Goal: Task Accomplishment & Management: Use online tool/utility

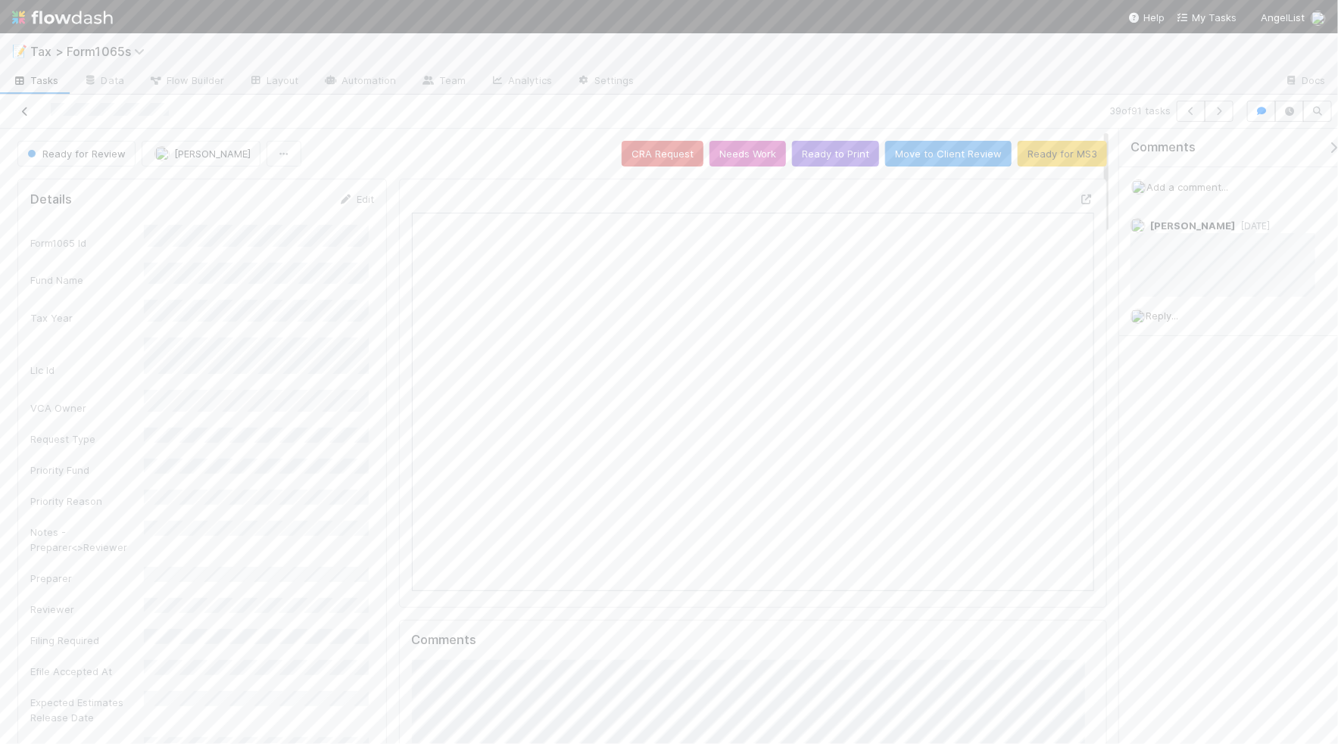
click at [23, 108] on icon at bounding box center [24, 112] width 15 height 10
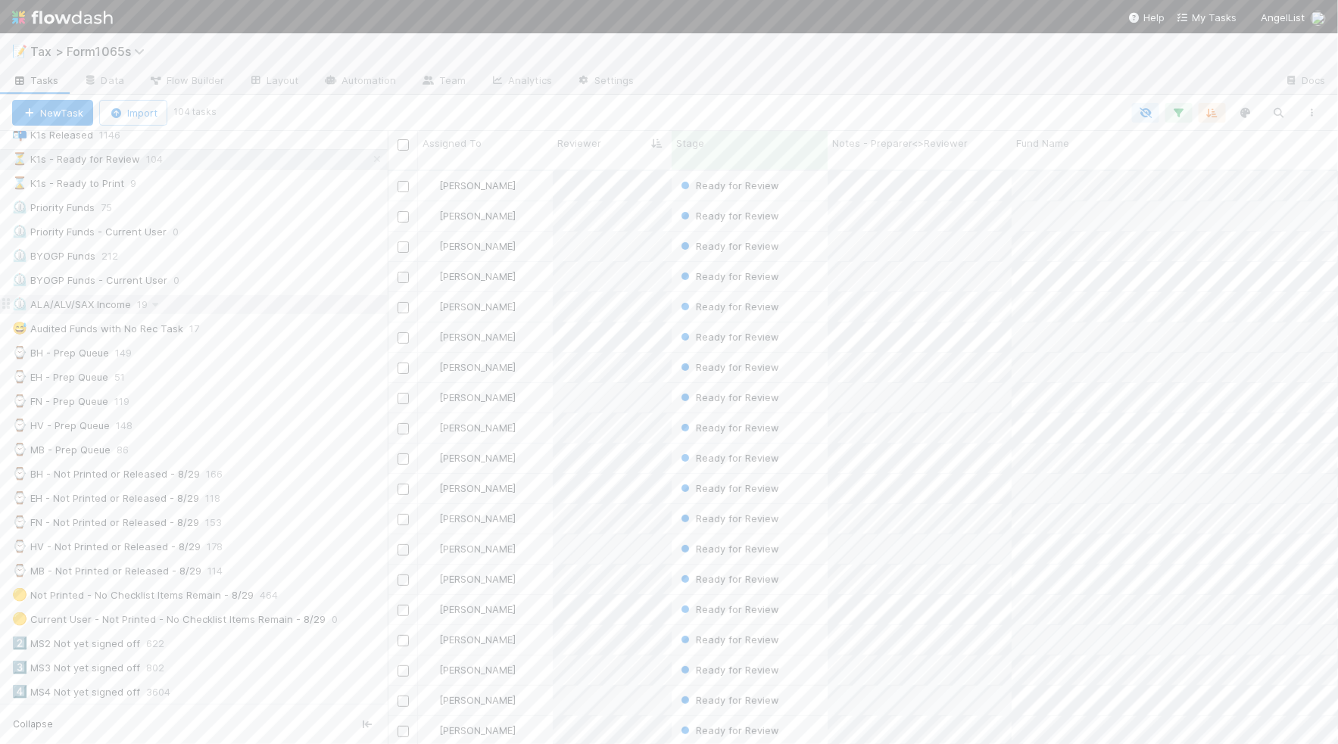
scroll to position [284, 0]
click at [304, 510] on div "🟡 Not Printed - No Checklist Items Remain - 8/29 464" at bounding box center [200, 500] width 376 height 19
click at [1315, 116] on icon "button" at bounding box center [1312, 112] width 15 height 9
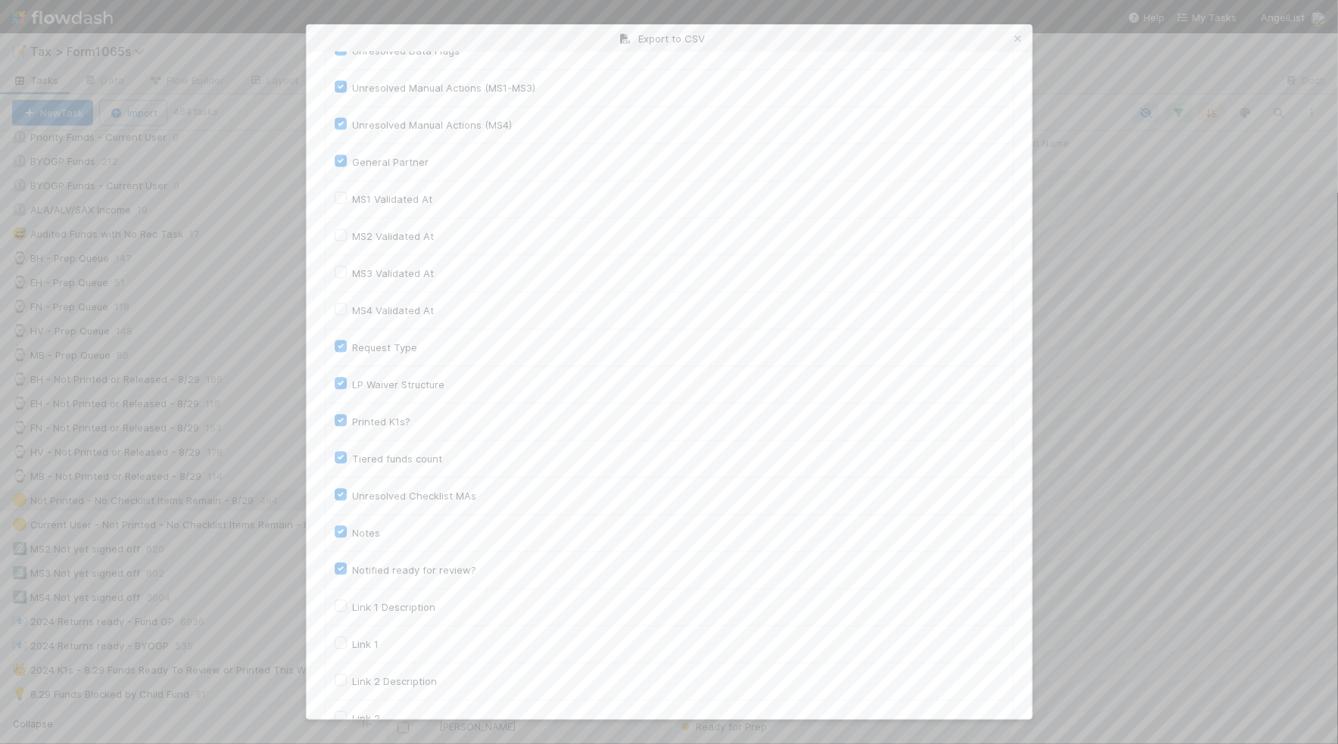
scroll to position [2080, 0]
click at [376, 684] on button "Generate CSV" at bounding box center [369, 689] width 89 height 26
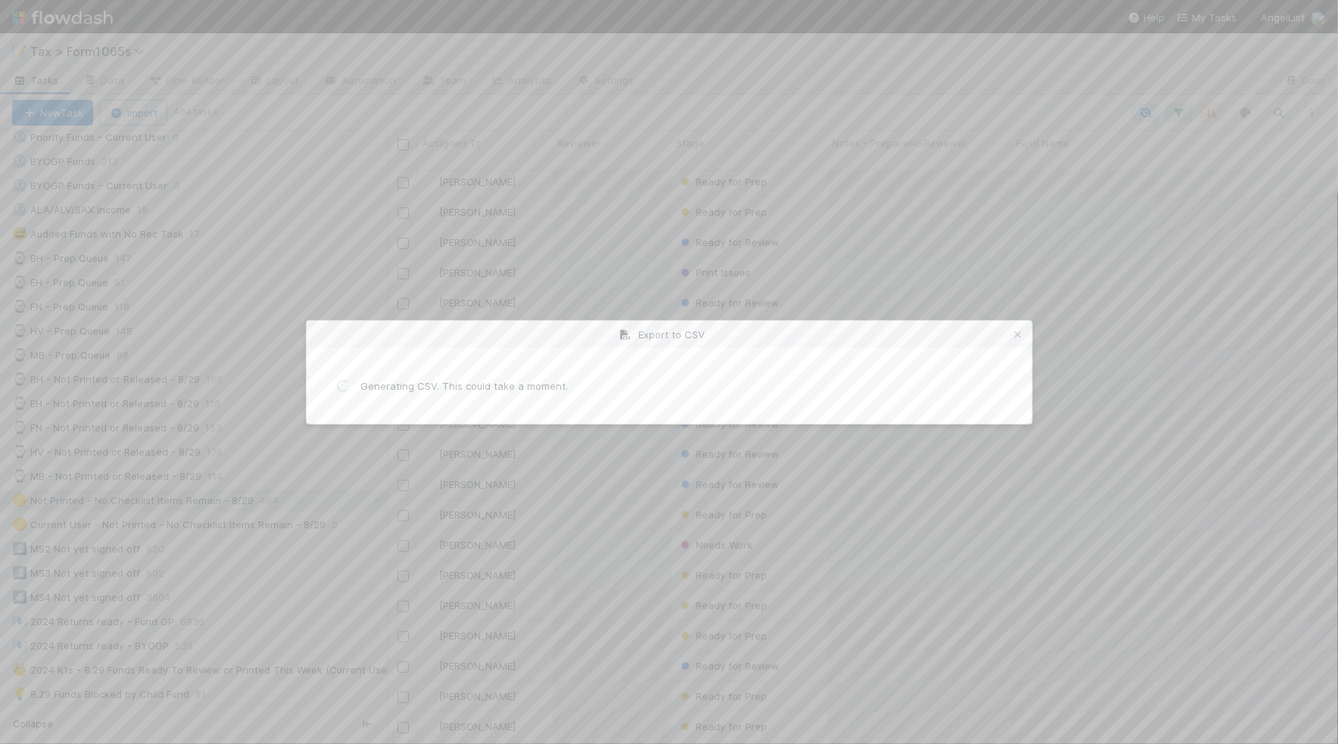
scroll to position [0, 0]
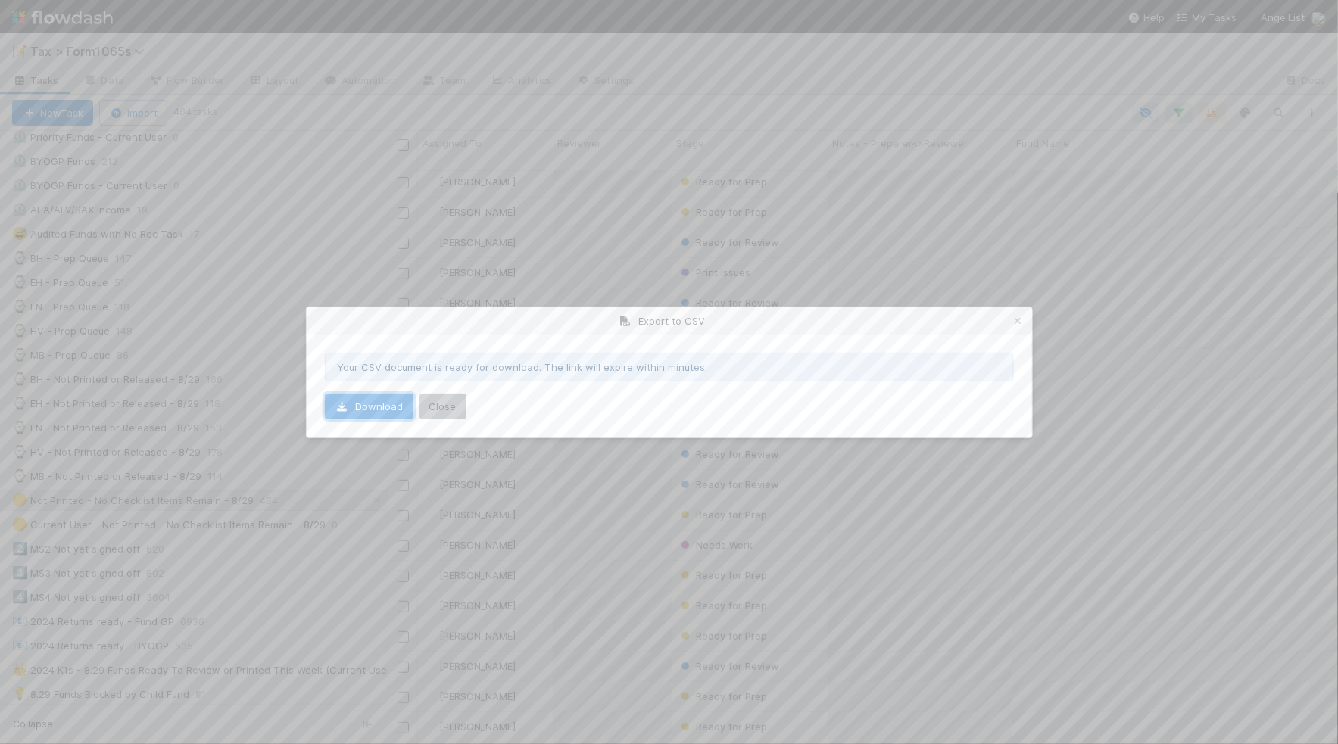
click at [401, 405] on link "Download" at bounding box center [369, 407] width 89 height 26
click at [1016, 320] on icon at bounding box center [1018, 322] width 15 height 10
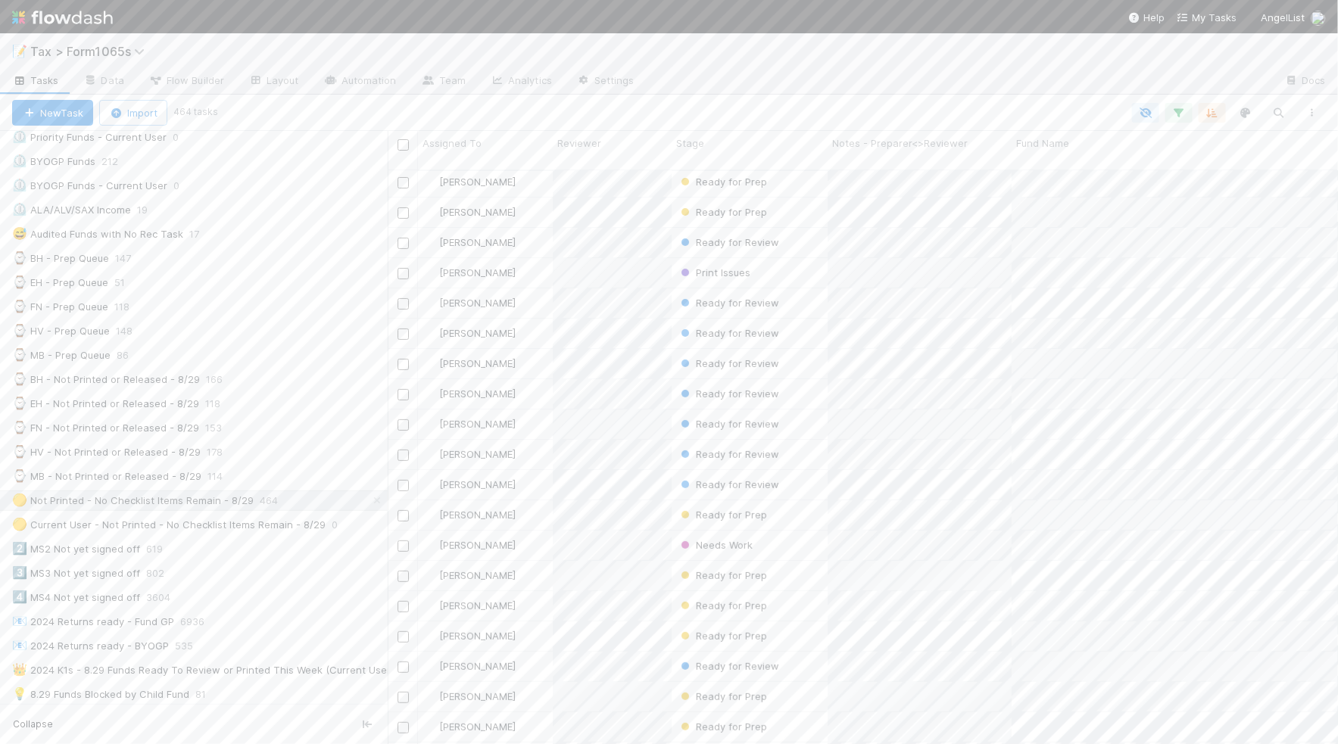
click at [1149, 59] on div "📝 Tax > Form1065s" at bounding box center [669, 51] width 1338 height 36
click at [229, 376] on div "⌛ K1s - Ready to Print 36" at bounding box center [200, 373] width 376 height 19
click at [1312, 114] on icon "button" at bounding box center [1312, 112] width 15 height 9
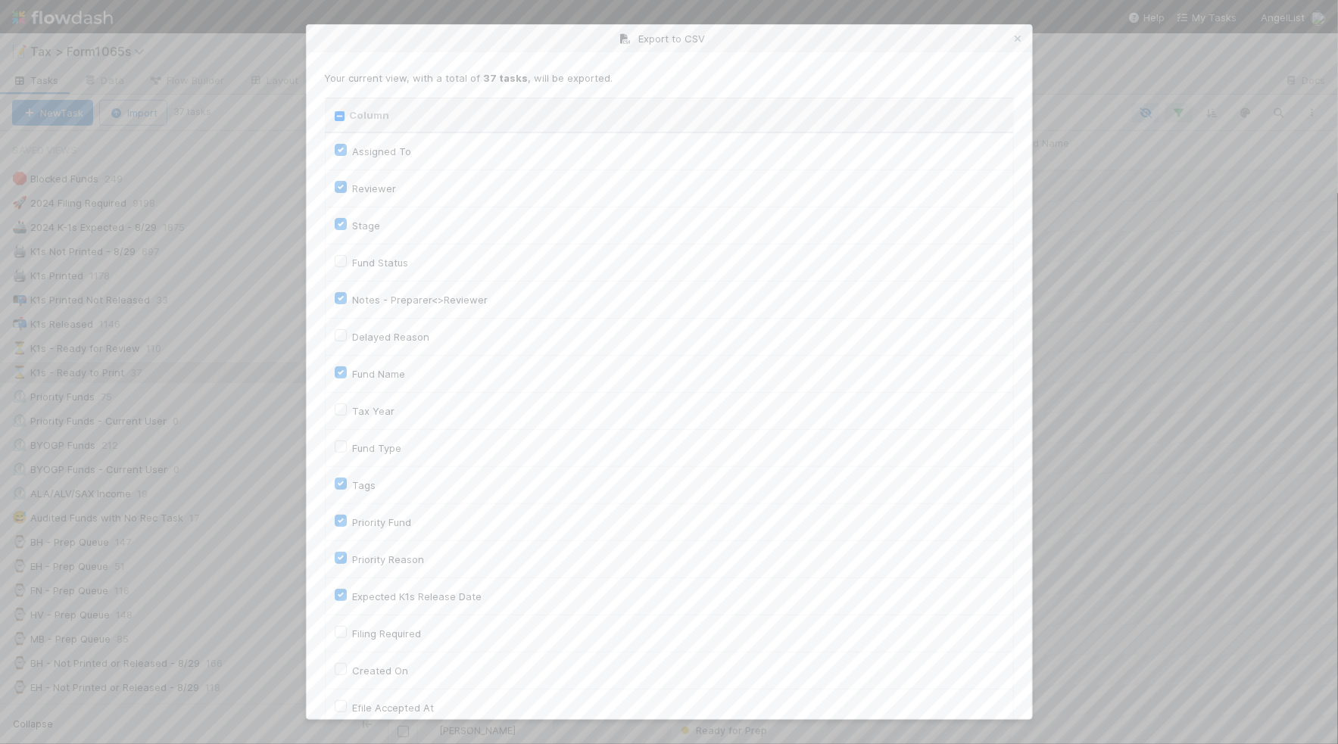
click at [339, 111] on input "Column" at bounding box center [340, 116] width 10 height 10
checkbox input "true"
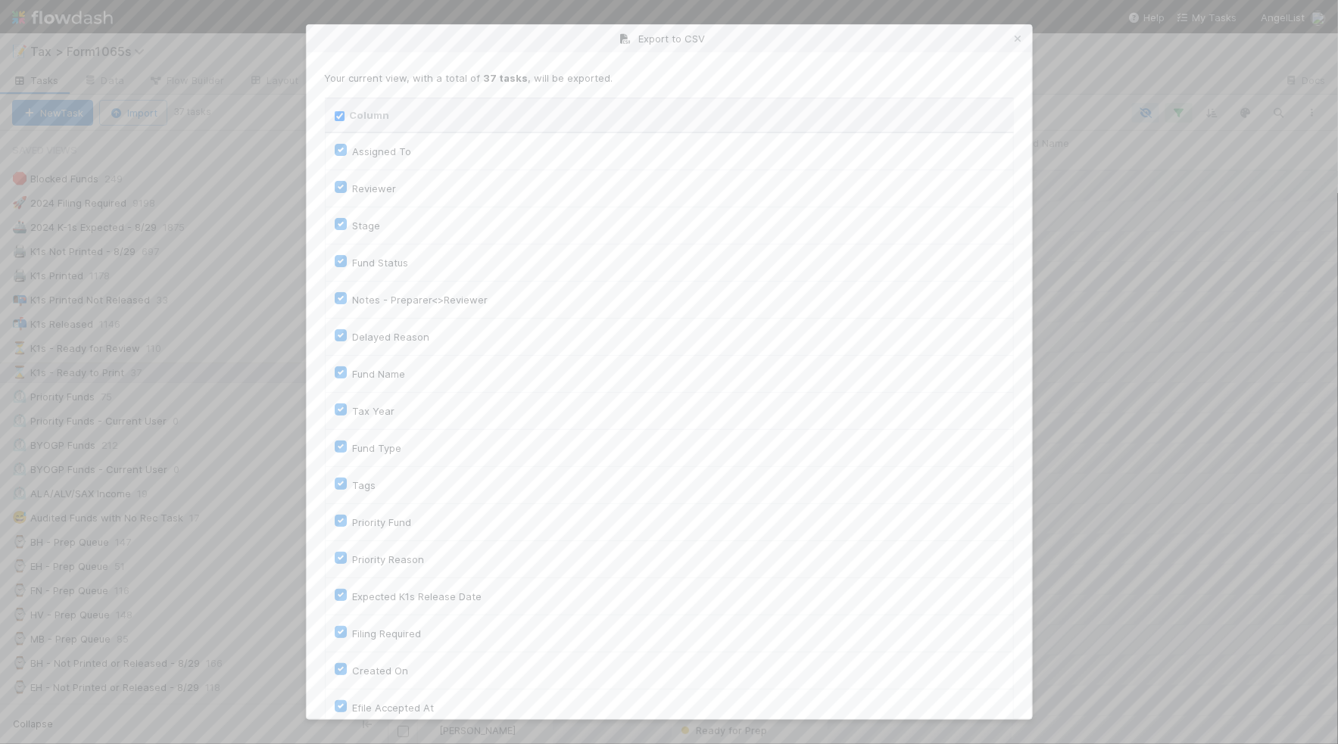
checkbox input "true"
checkbox On "true"
checkbox input "true"
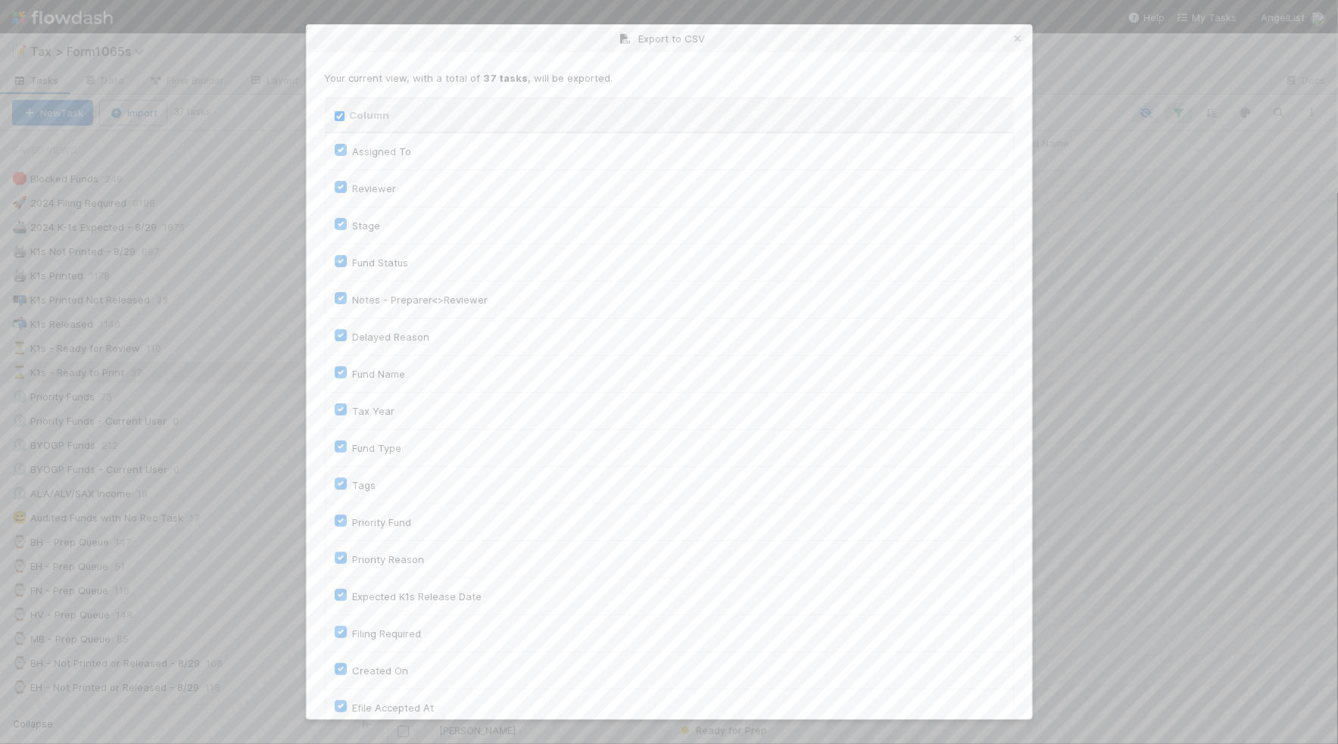
checkbox input "true"
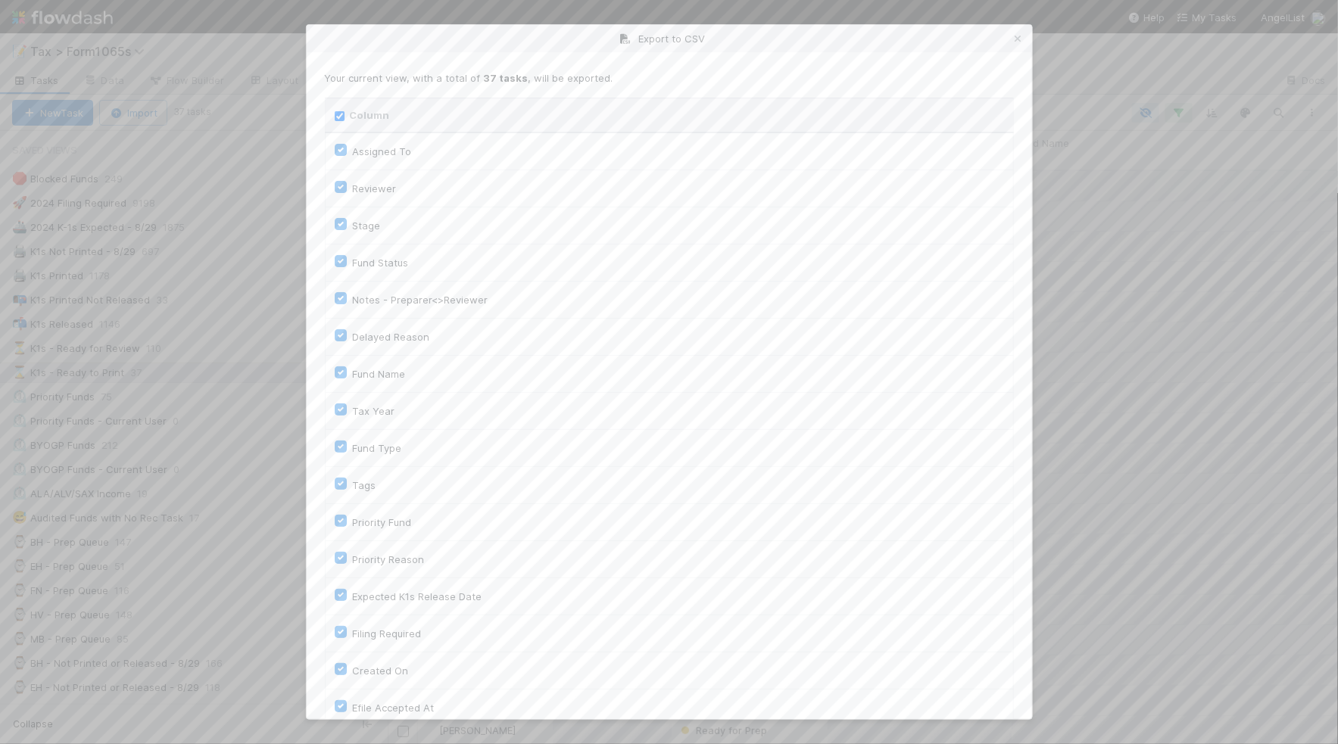
checkbox input "true"
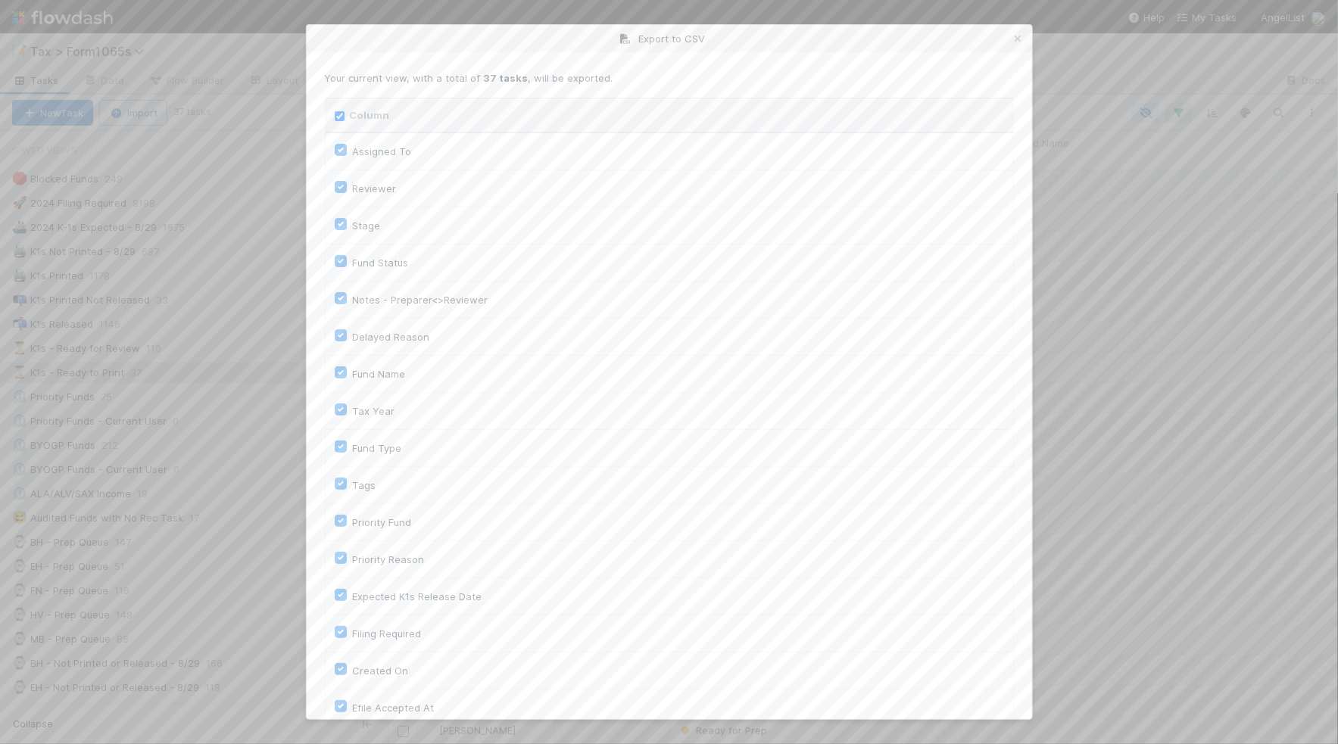
checkbox input "true"
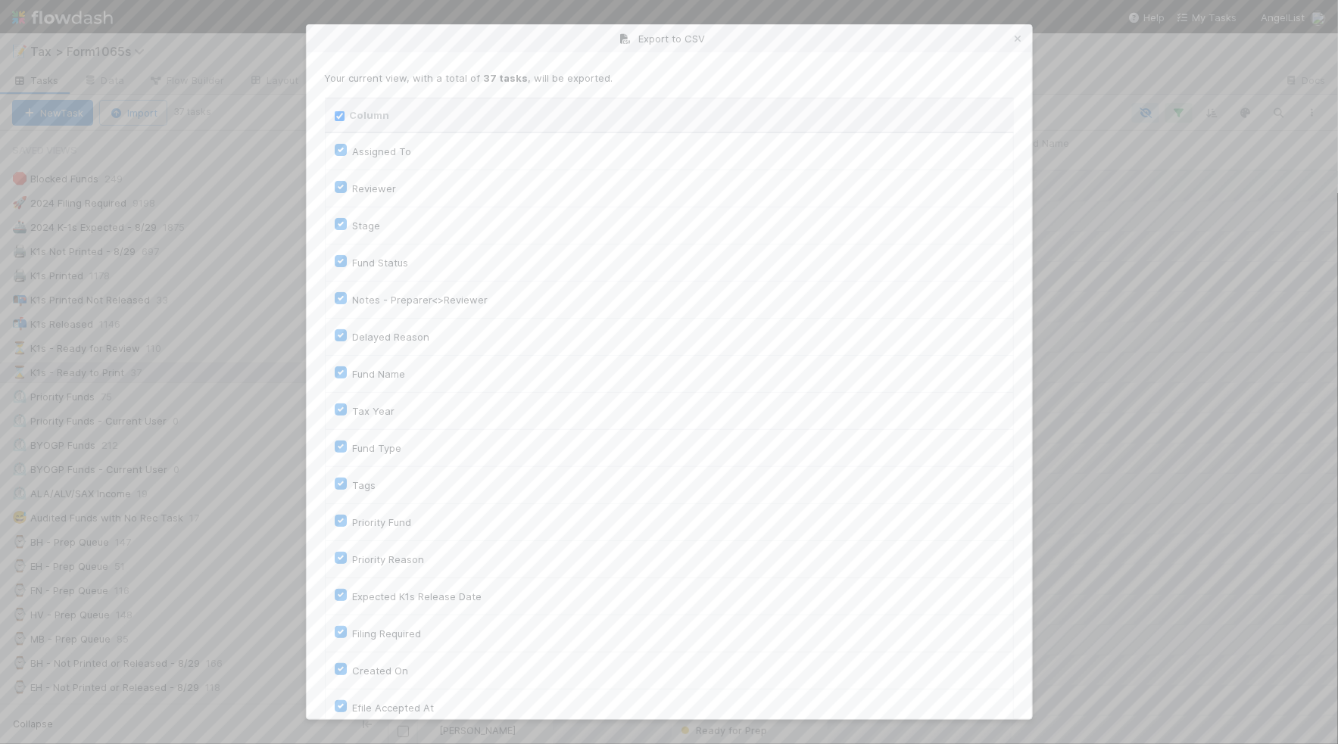
checkbox input "true"
click at [339, 111] on input "Column" at bounding box center [340, 116] width 10 height 10
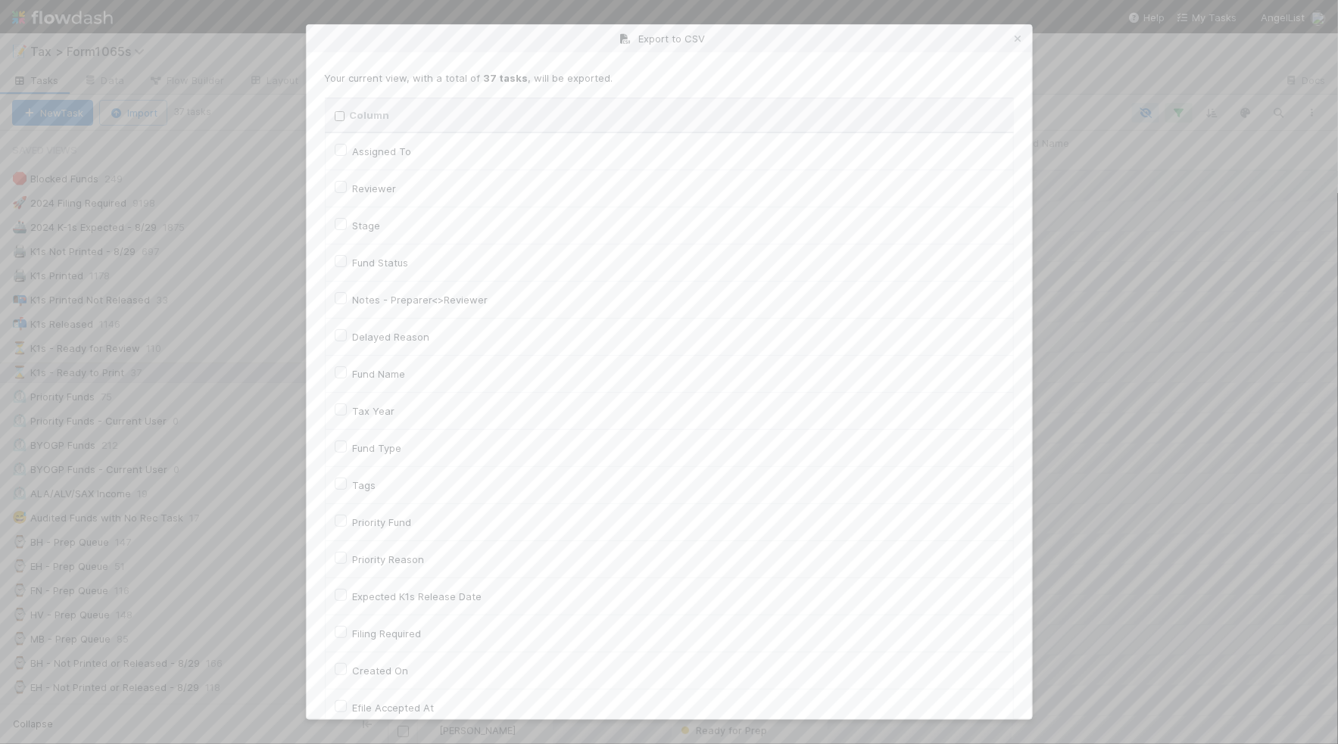
checkbox input "false"
checkbox To "false"
checkbox input "false"
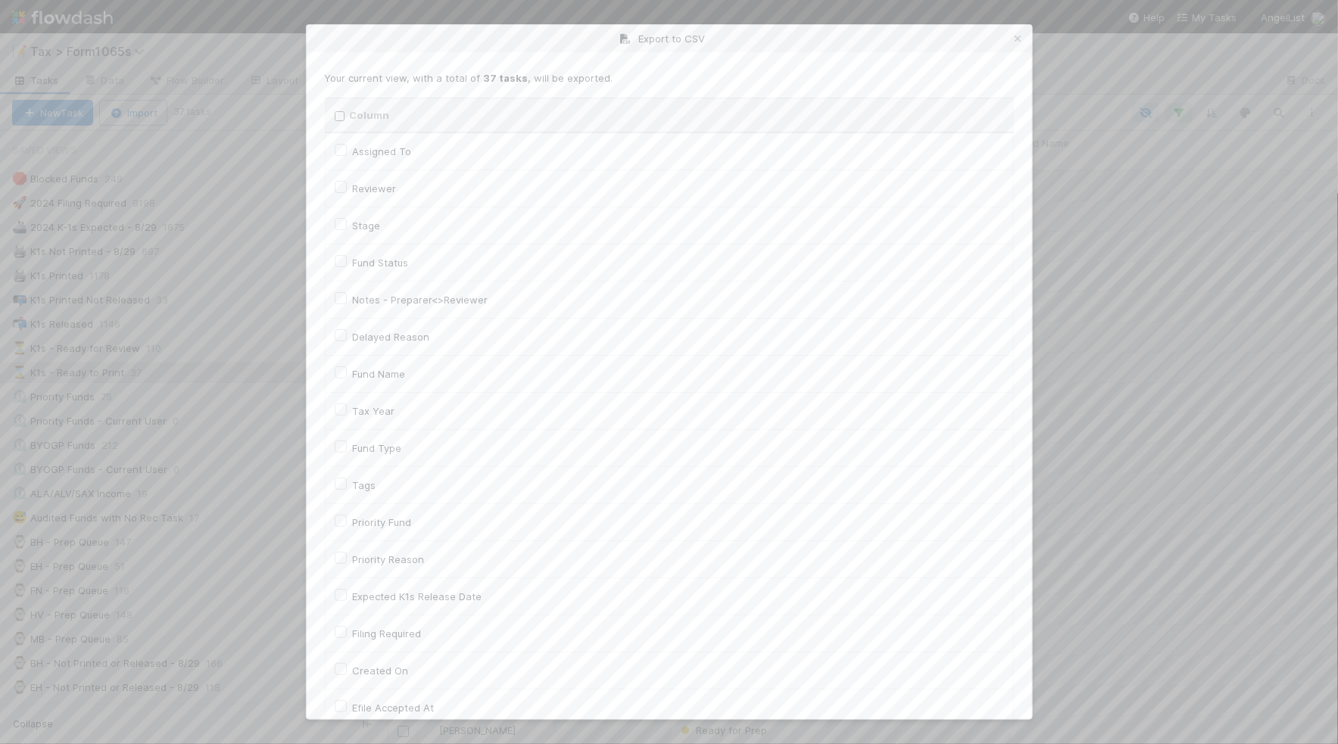
checkbox input "false"
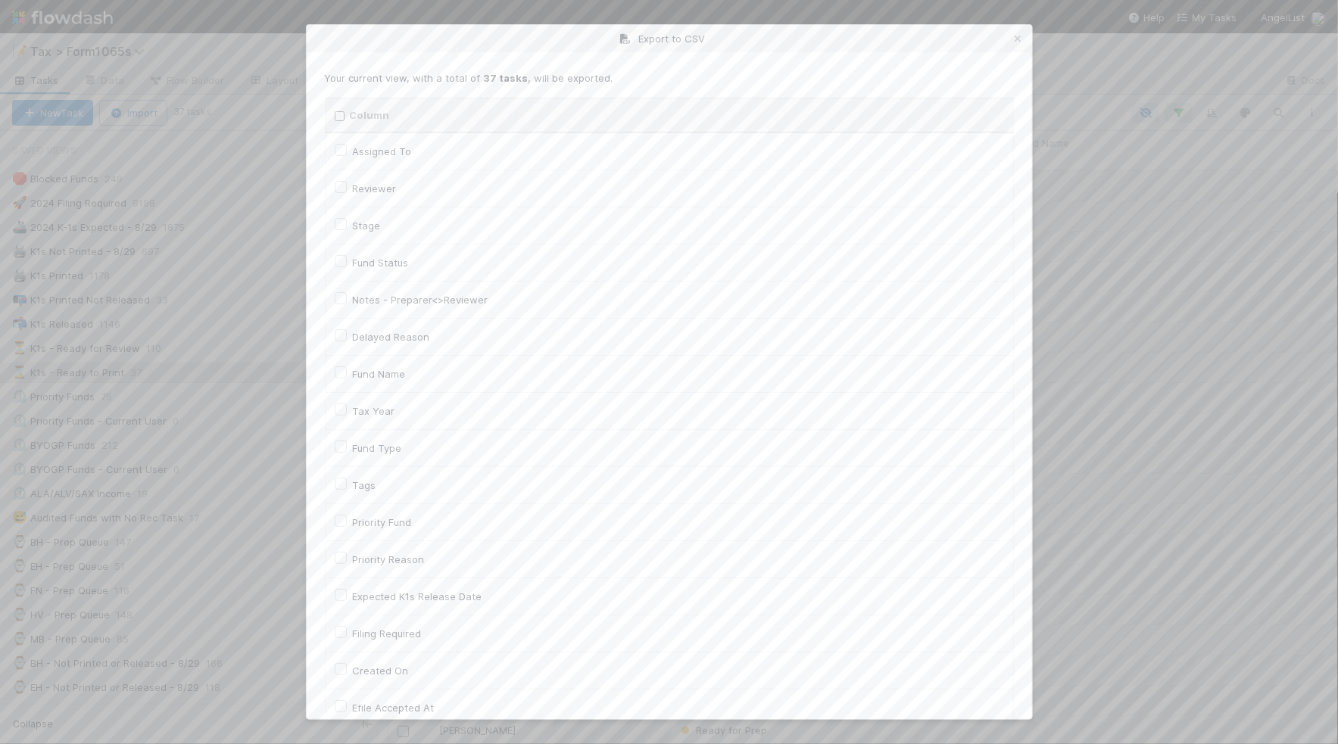
checkbox input "false"
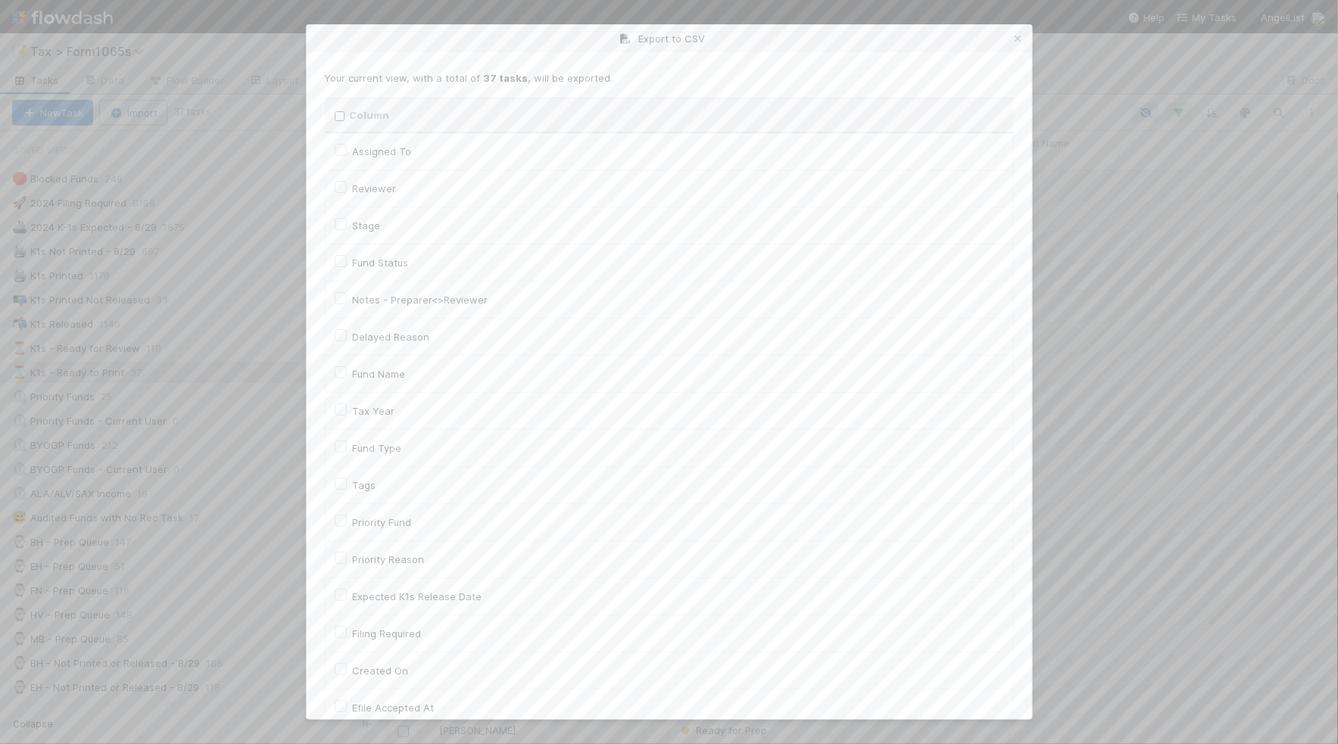
checkbox On "false"
checkbox input "false"
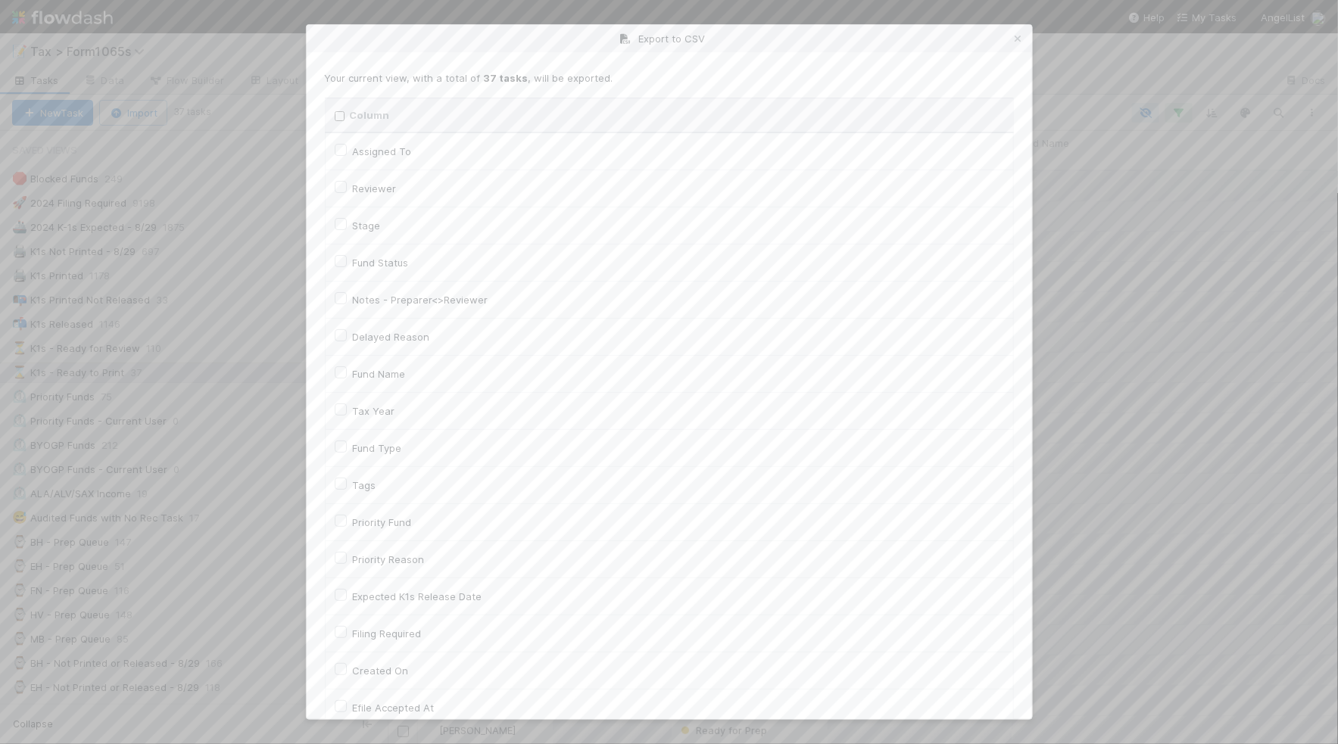
checkbox On "false"
checkbox input "false"
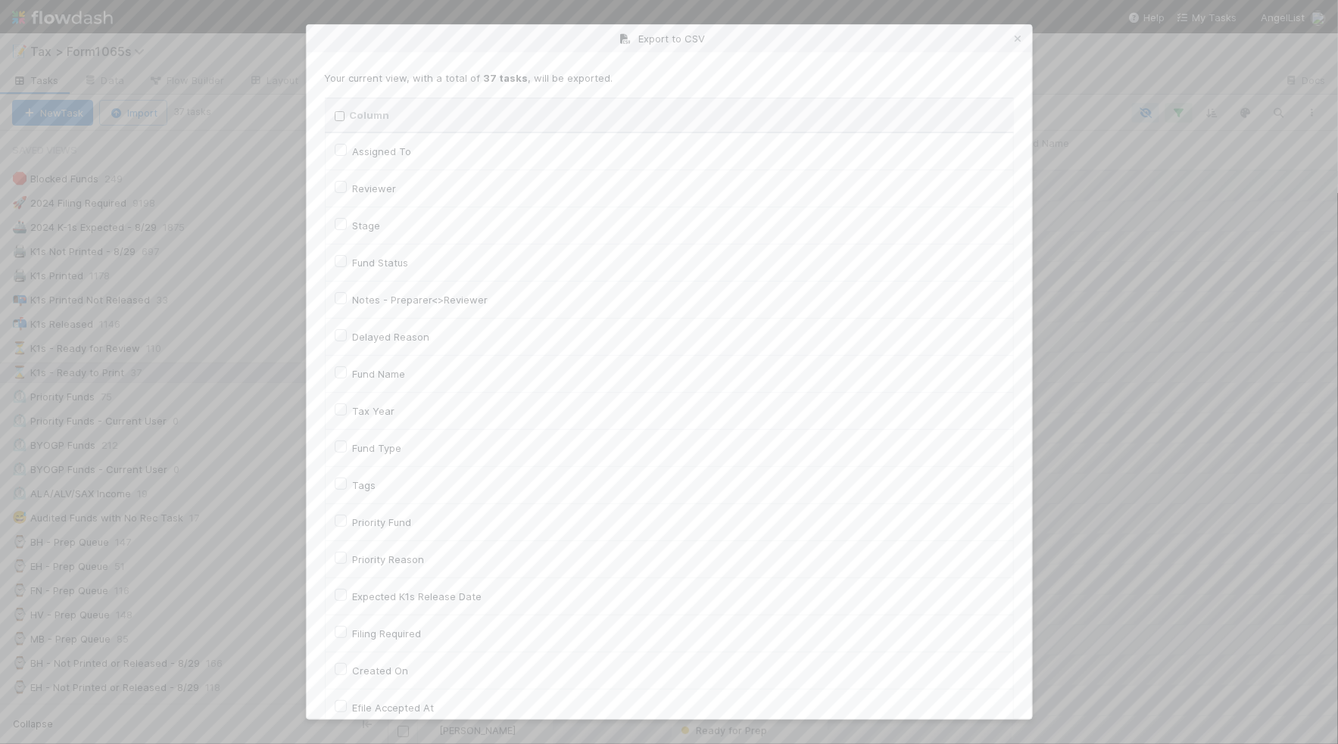
checkbox input "false"
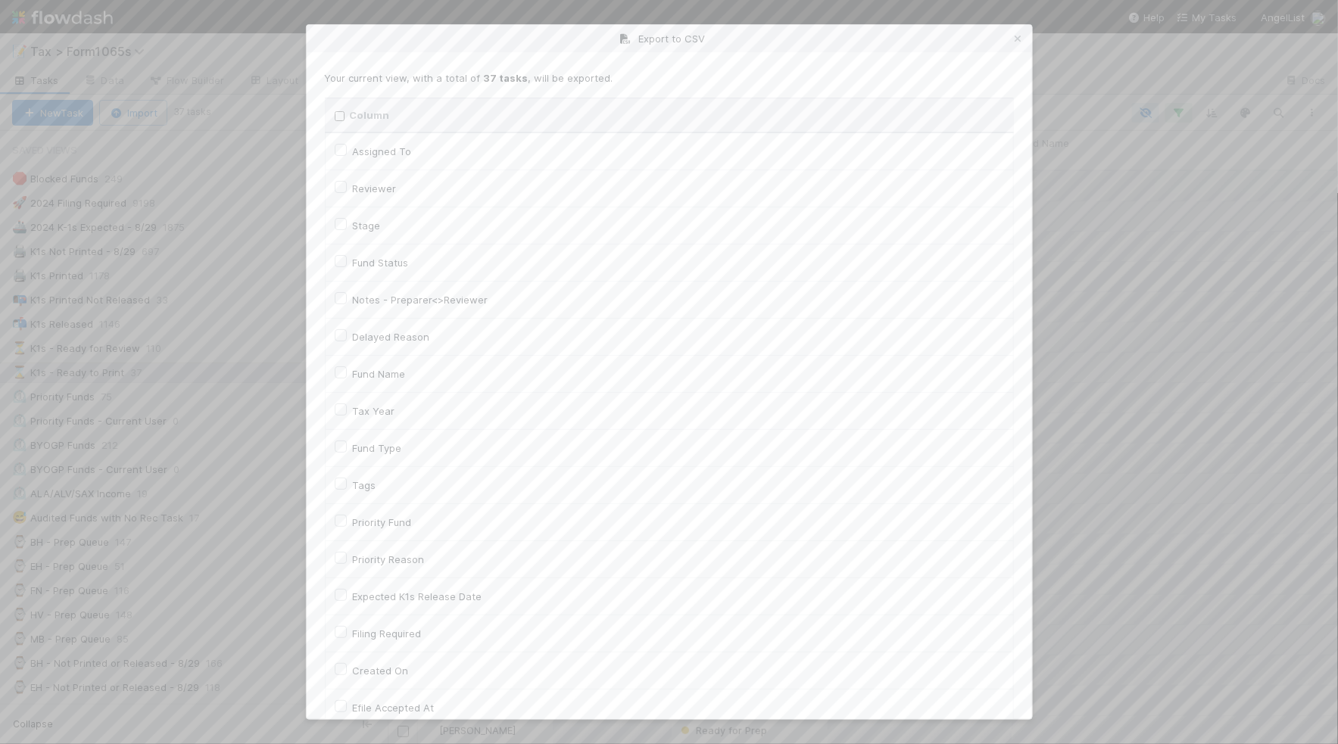
checkbox input "false"
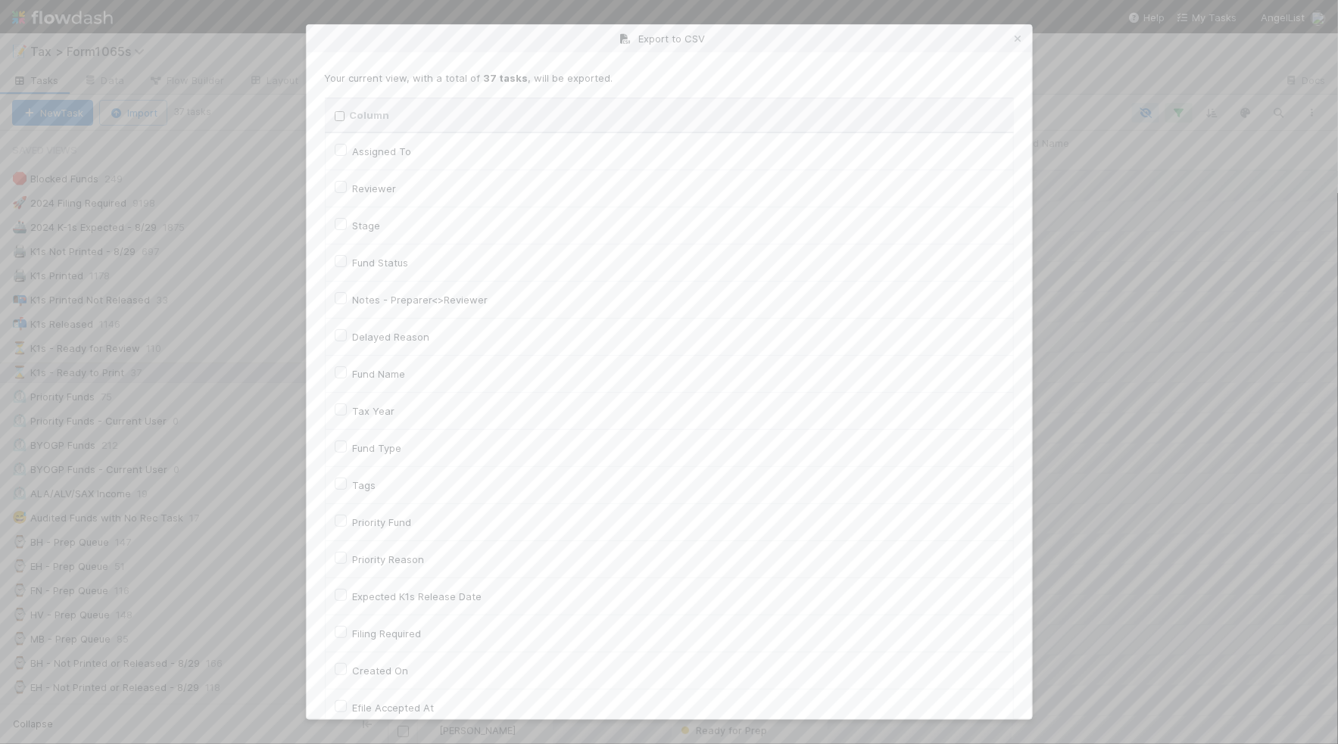
checkbox input "false"
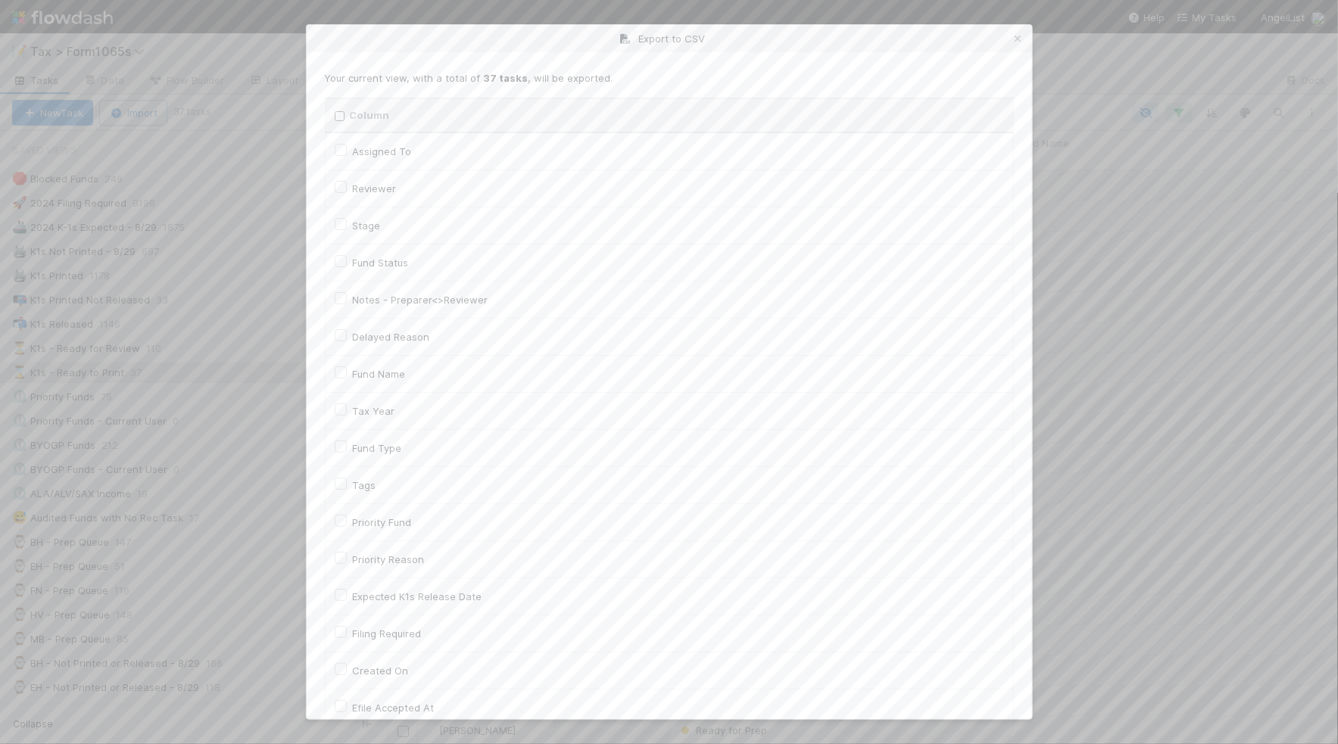
checkbox input "false"
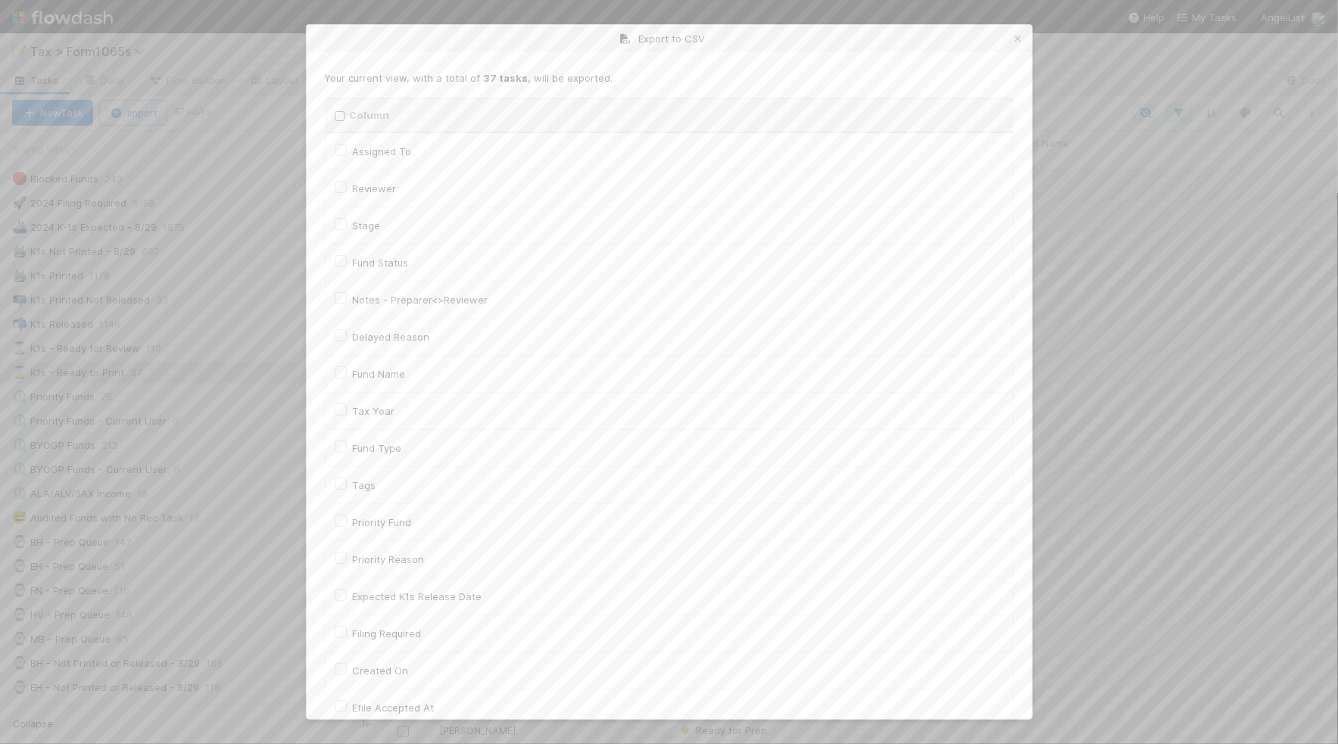
checkbox input "false"
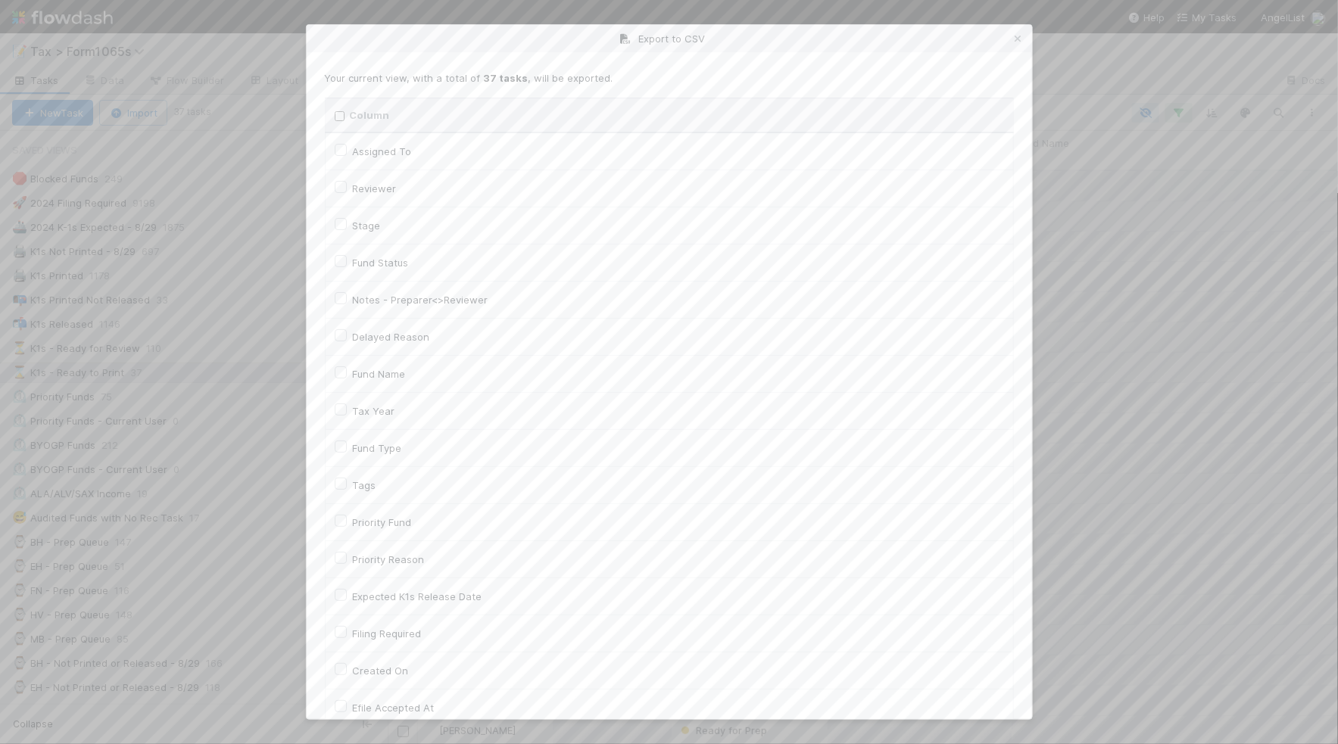
checkbox input "false"
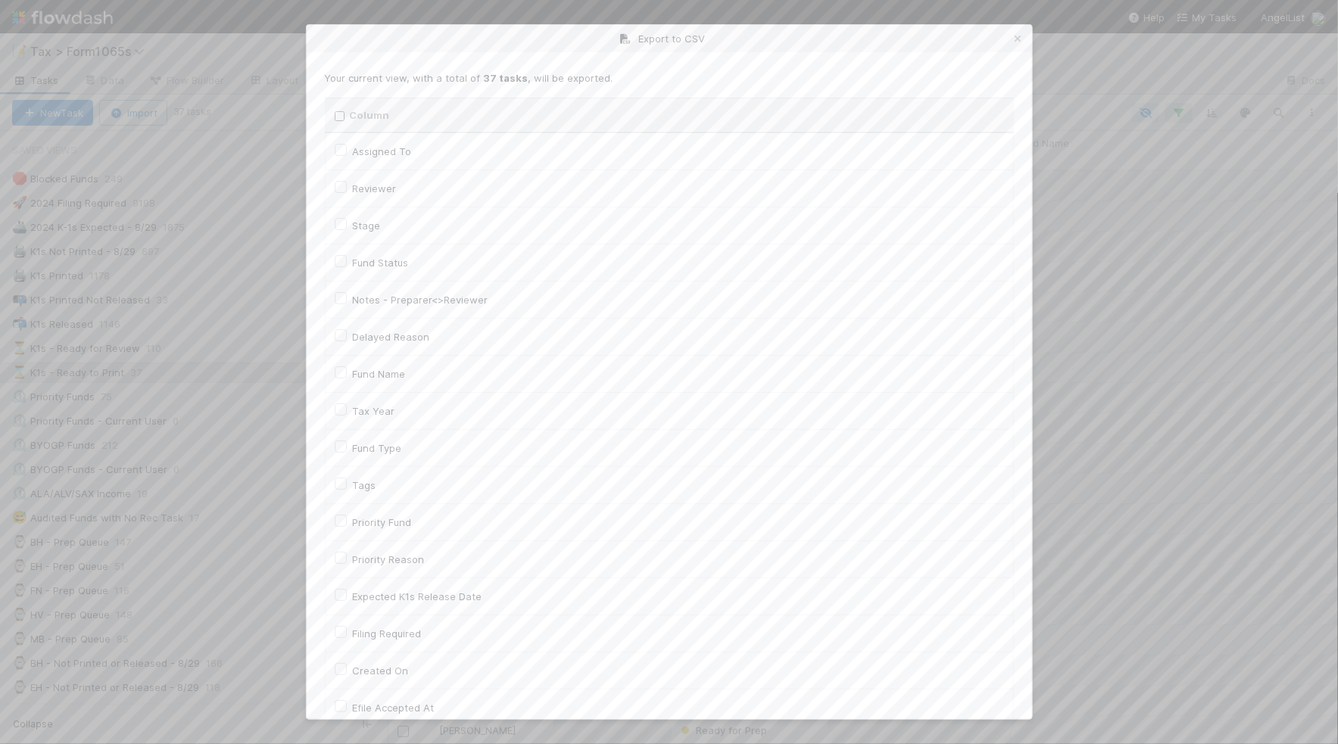
checkbox input "false"
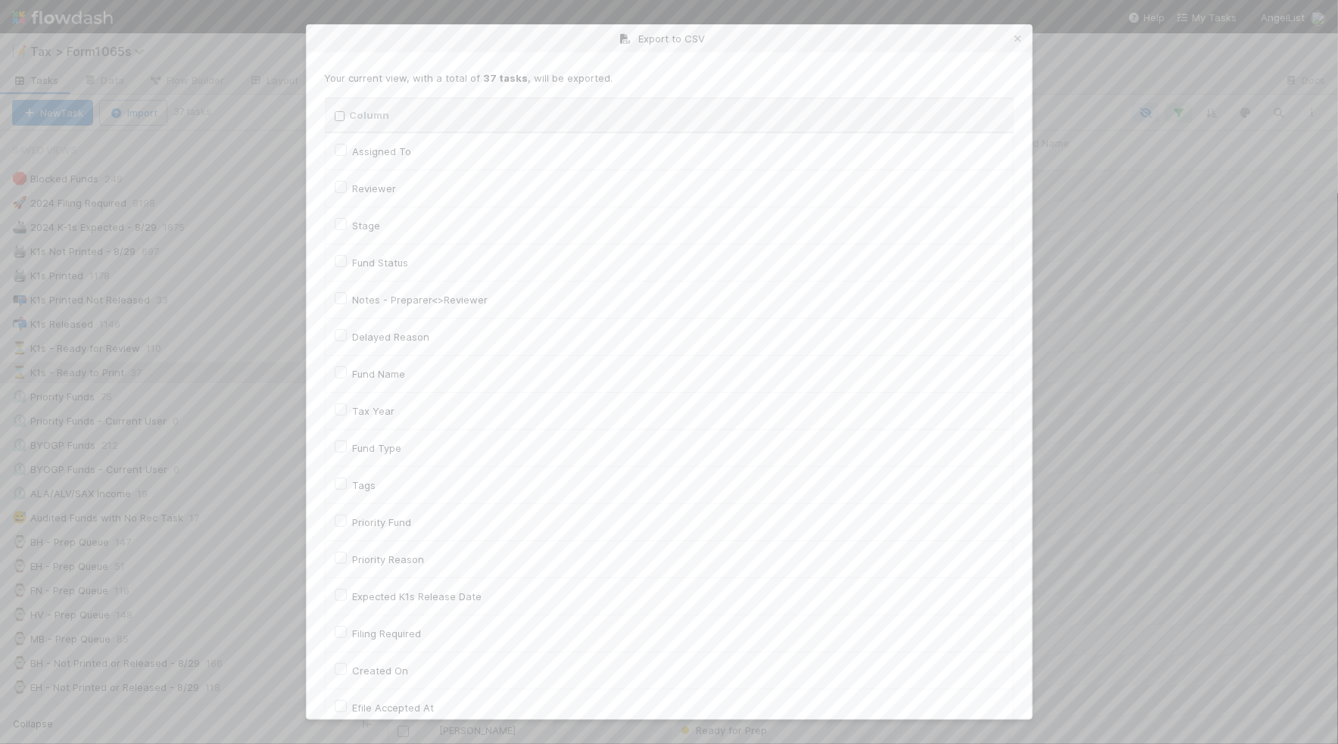
checkbox input "false"
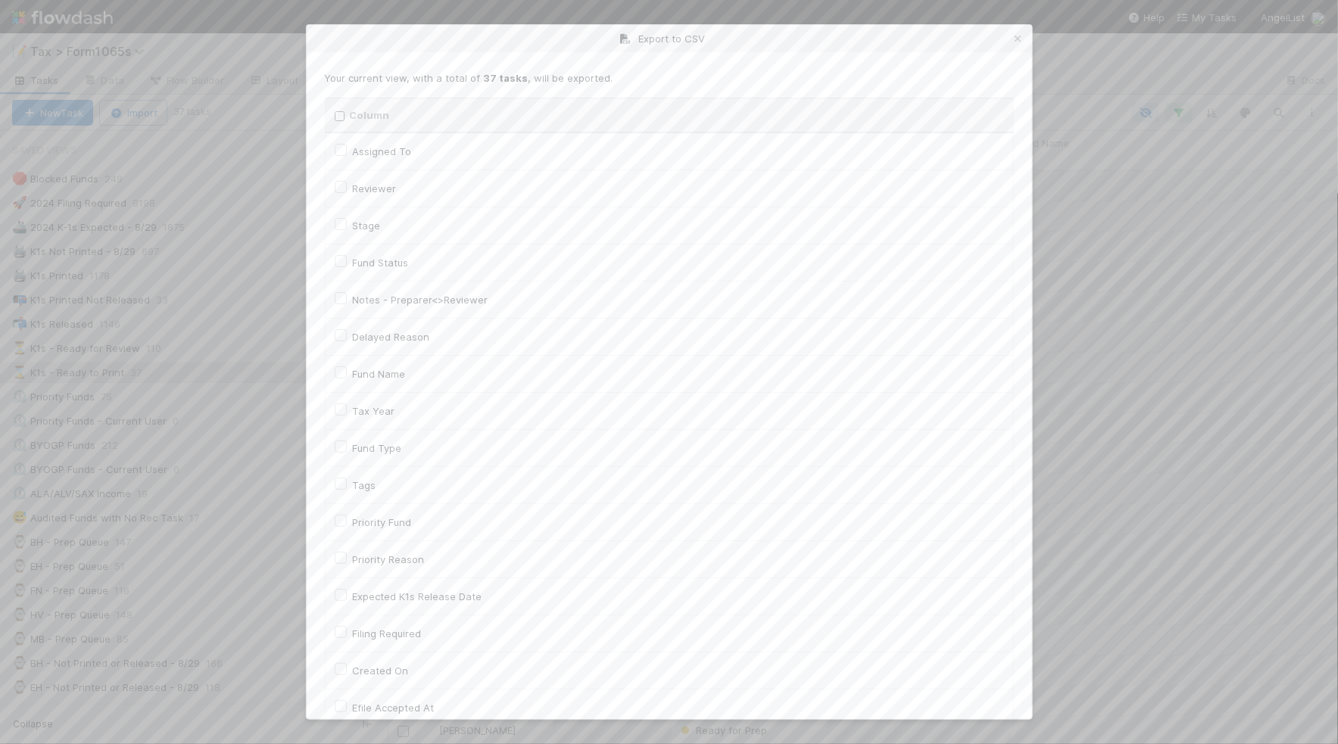
checkbox input "false"
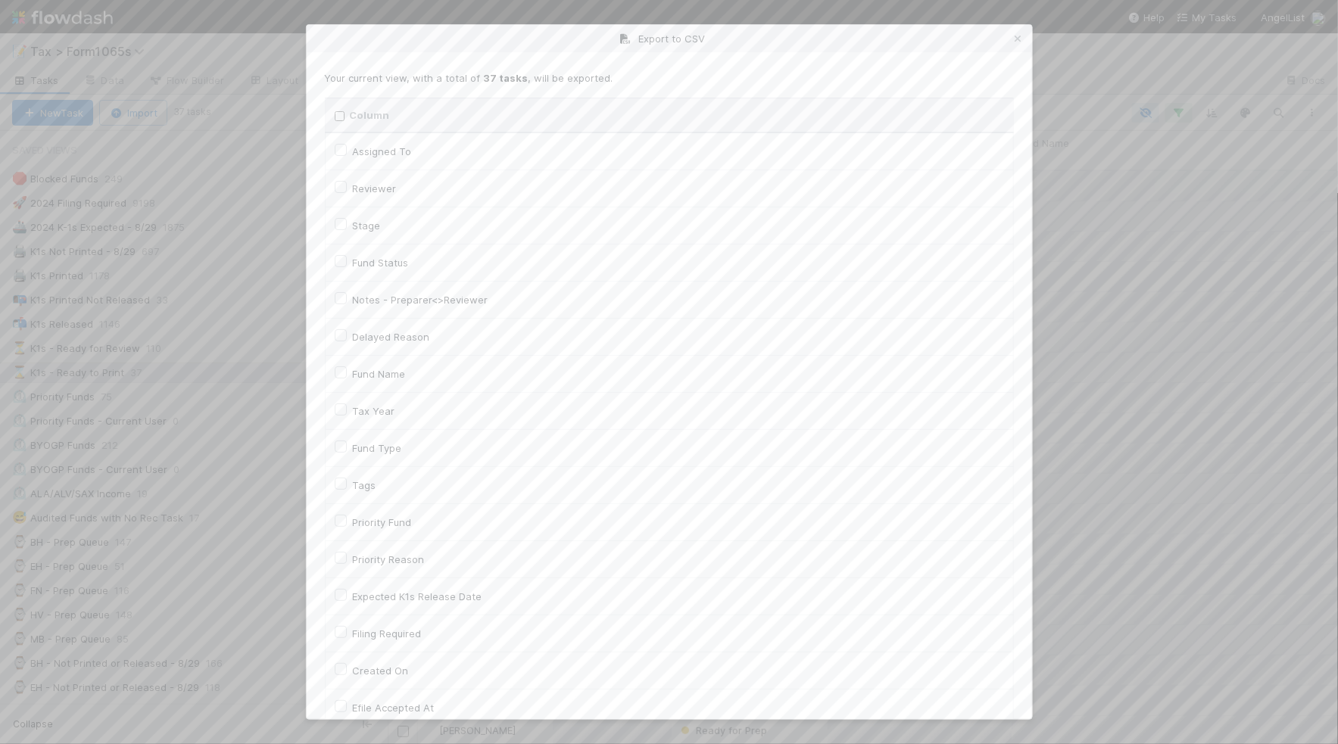
checkbox URL "false"
click at [379, 417] on label "Tax Year" at bounding box center [374, 411] width 42 height 18
click at [347, 416] on input "Tax Year" at bounding box center [341, 409] width 12 height 14
checkbox input "true"
click at [366, 504] on label "Llc Id" at bounding box center [365, 494] width 24 height 18
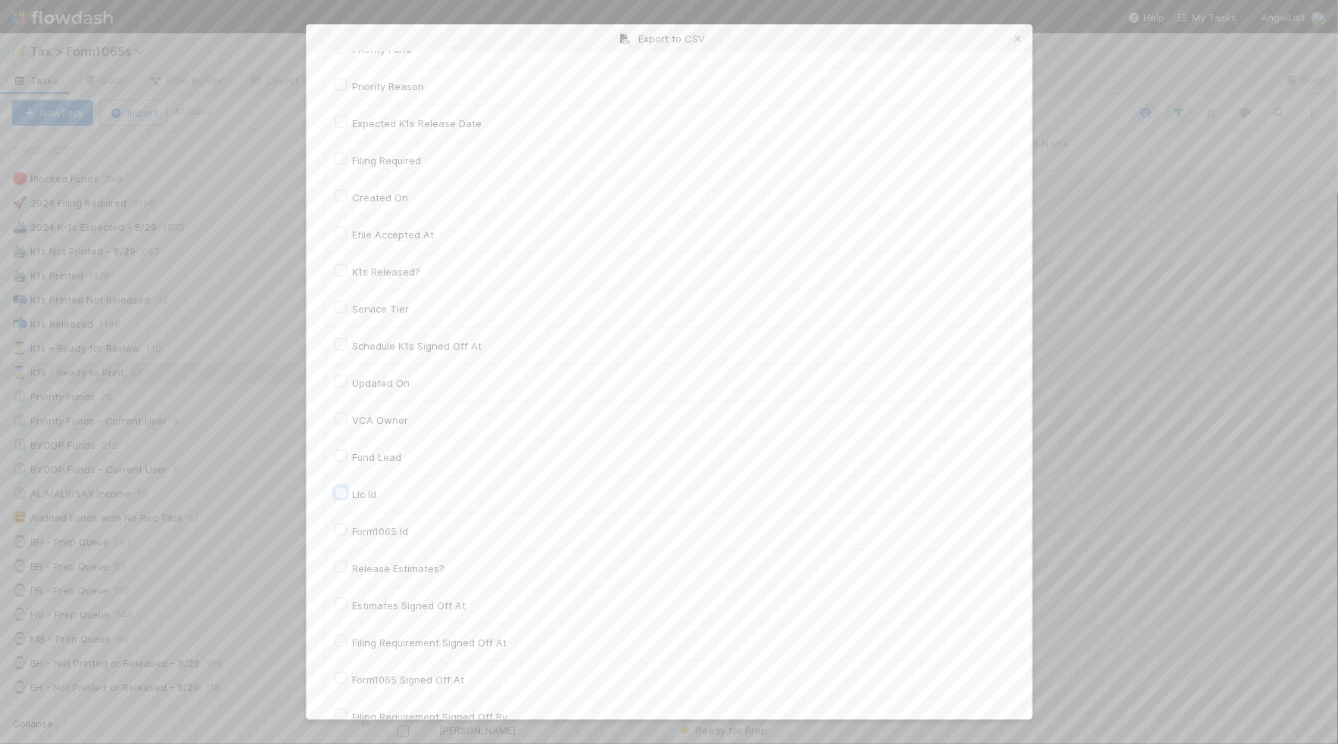
click at [347, 499] on input "Llc Id" at bounding box center [341, 492] width 12 height 14
checkbox input "true"
click at [362, 680] on button "Generate CSV" at bounding box center [369, 689] width 89 height 26
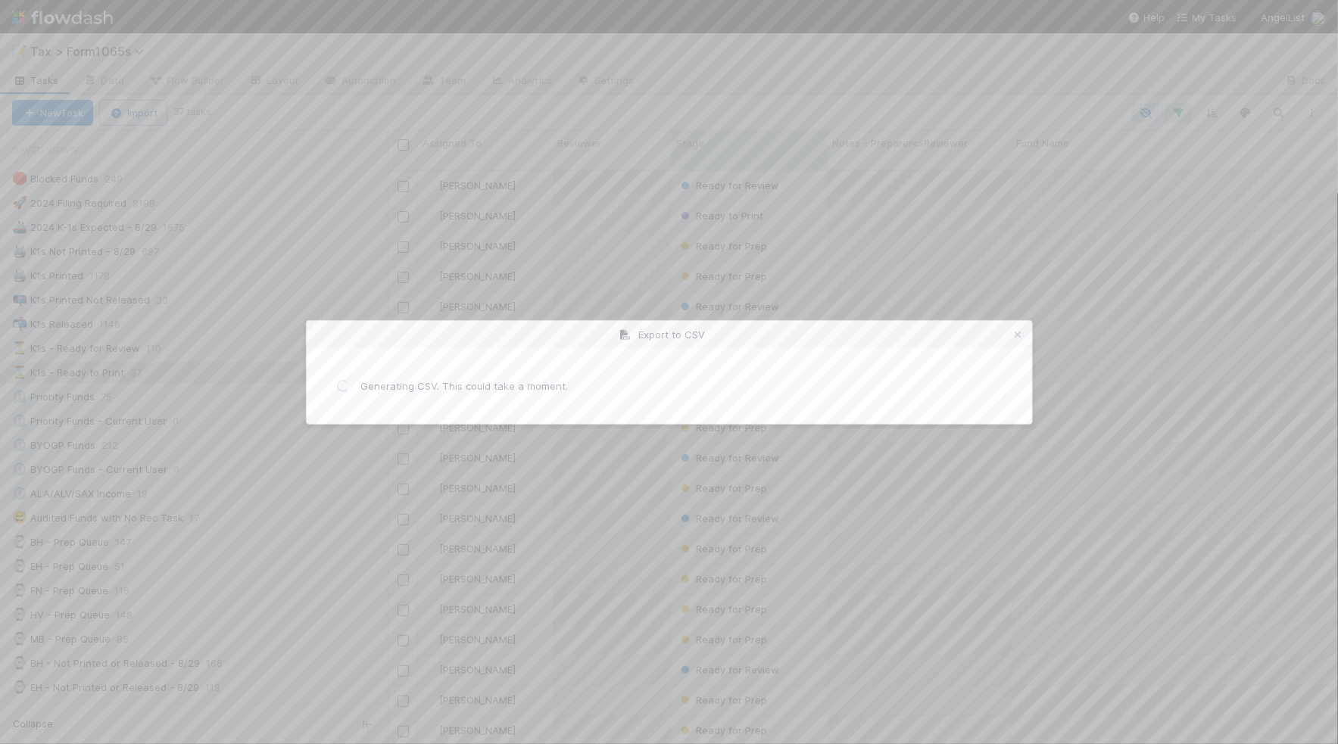
scroll to position [0, 0]
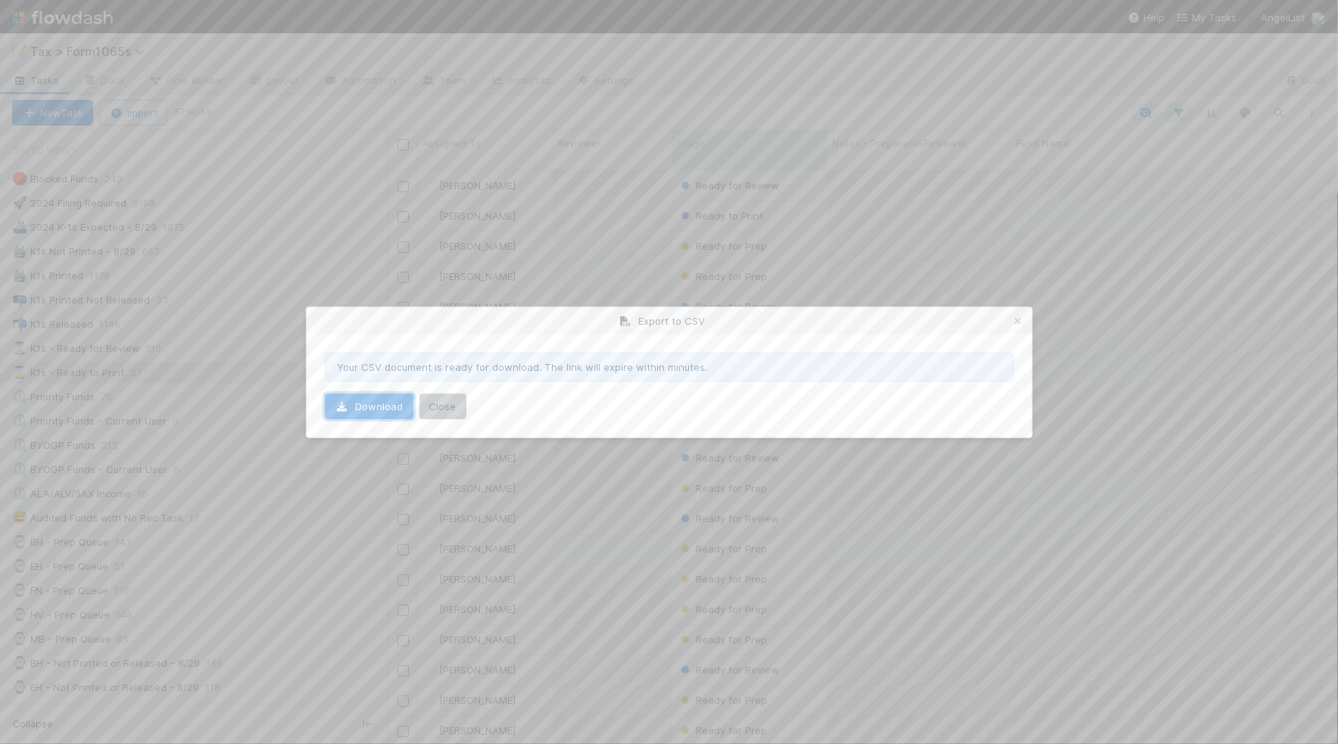
click at [379, 403] on link "Download" at bounding box center [369, 407] width 89 height 26
click at [1016, 317] on icon at bounding box center [1018, 322] width 15 height 10
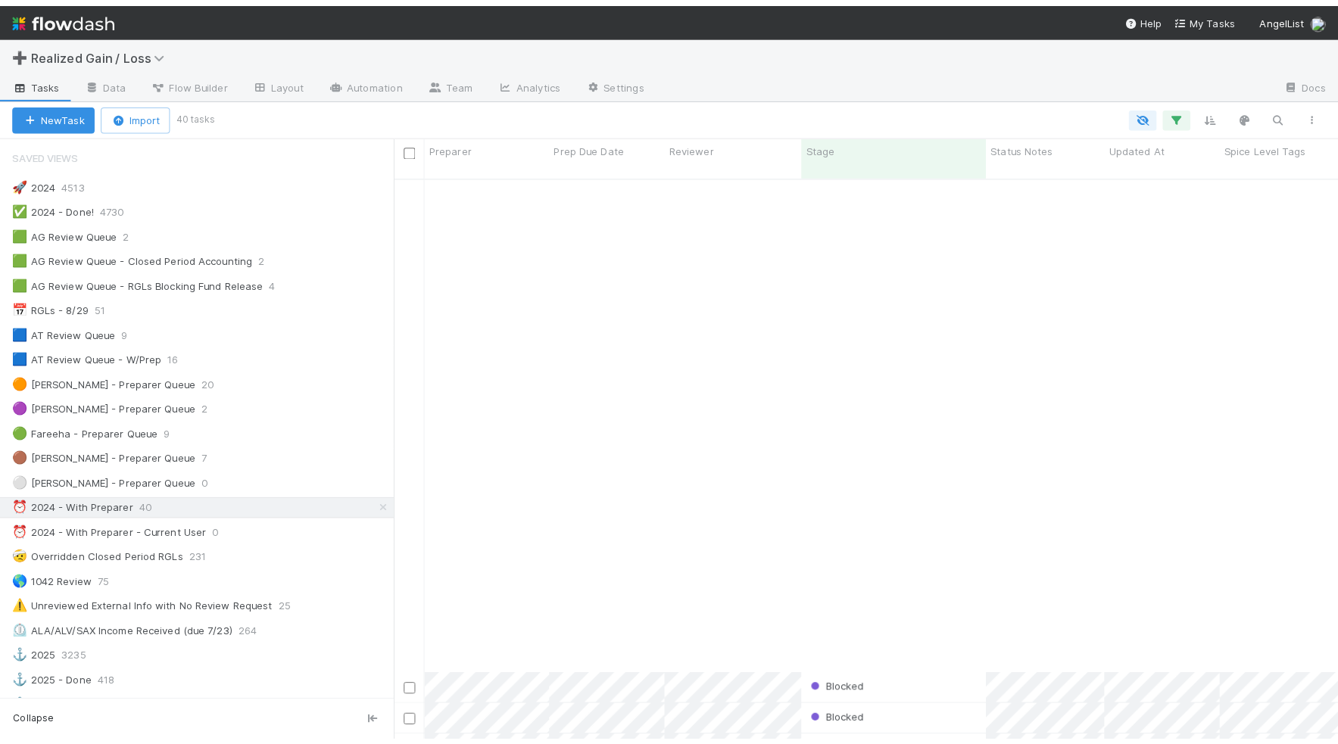
scroll to position [549, 916]
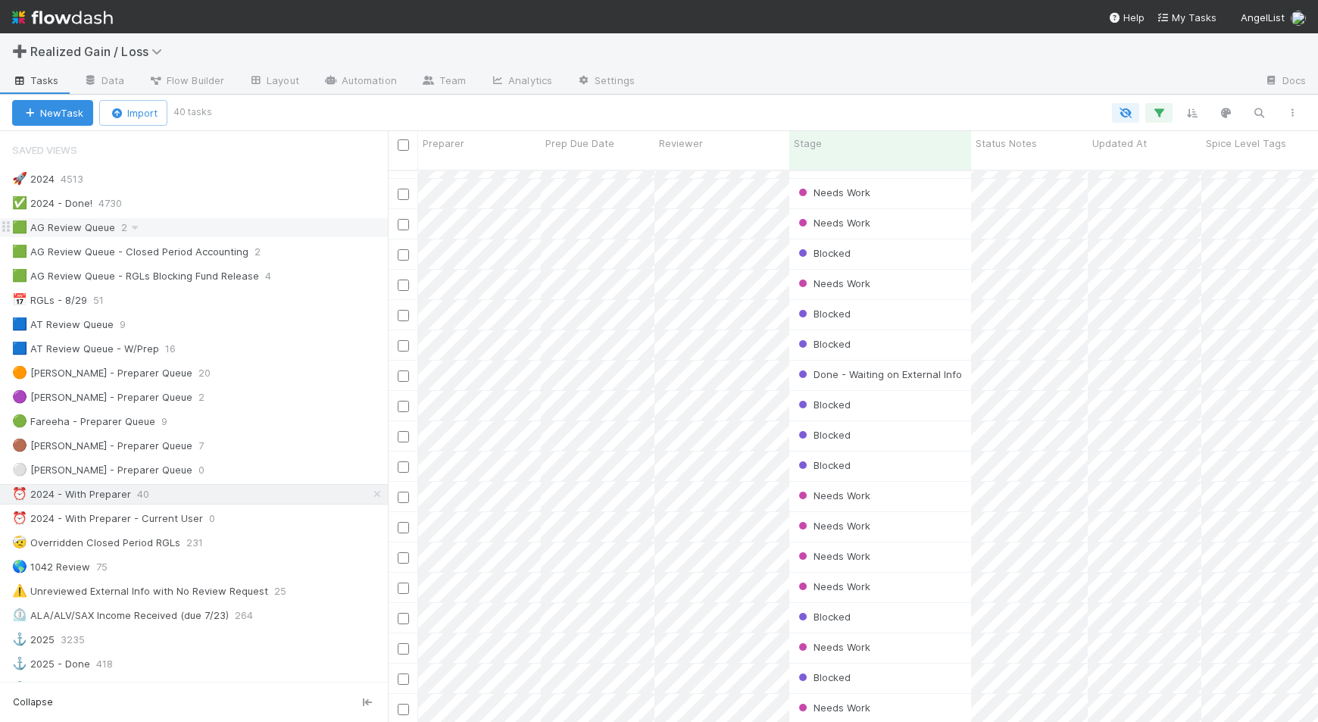
click at [288, 231] on div "🟩 AG Review Queue 2" at bounding box center [200, 227] width 376 height 19
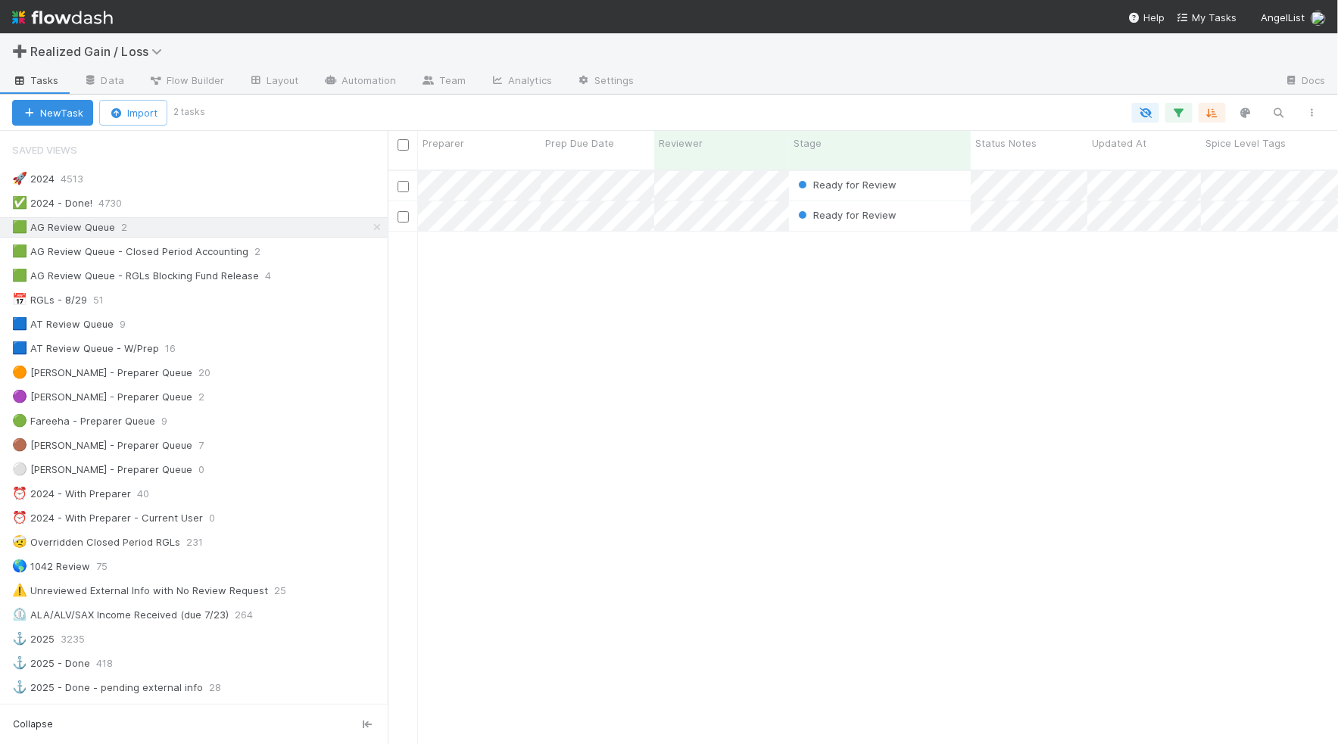
scroll to position [572, 937]
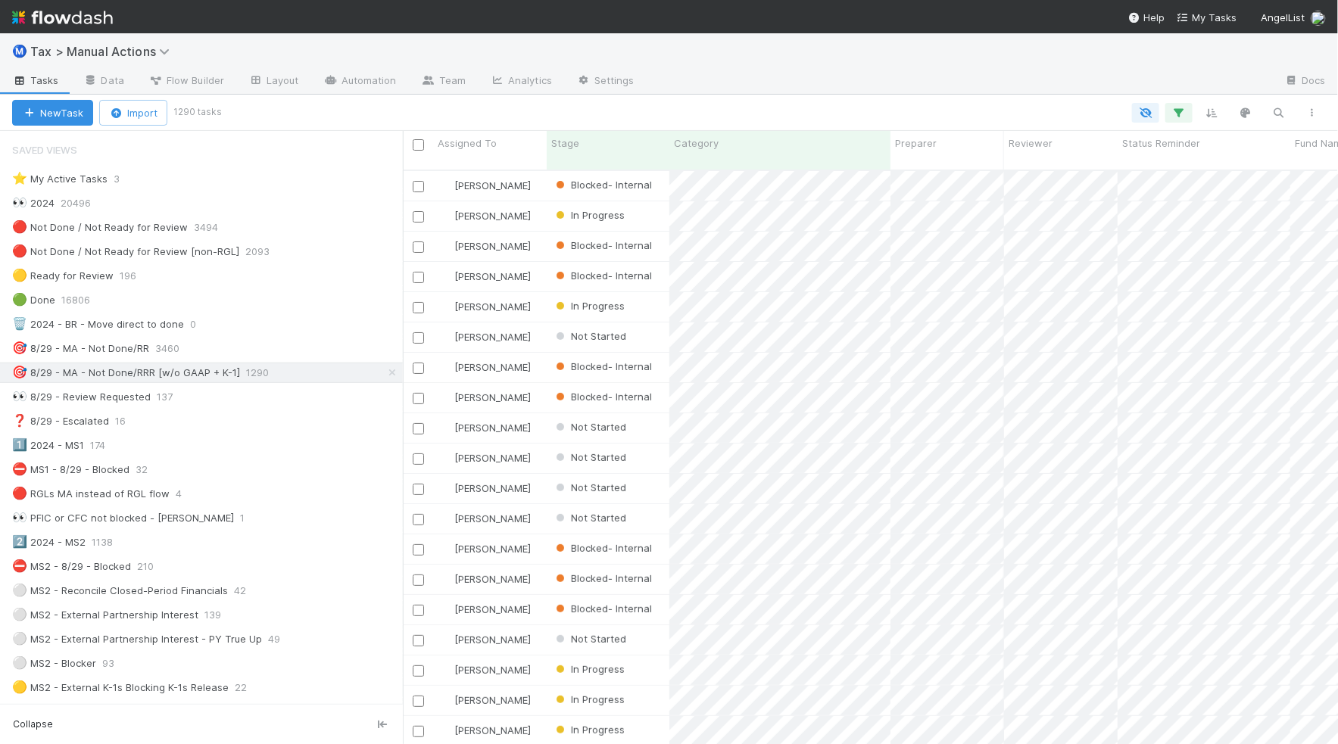
scroll to position [757, 0]
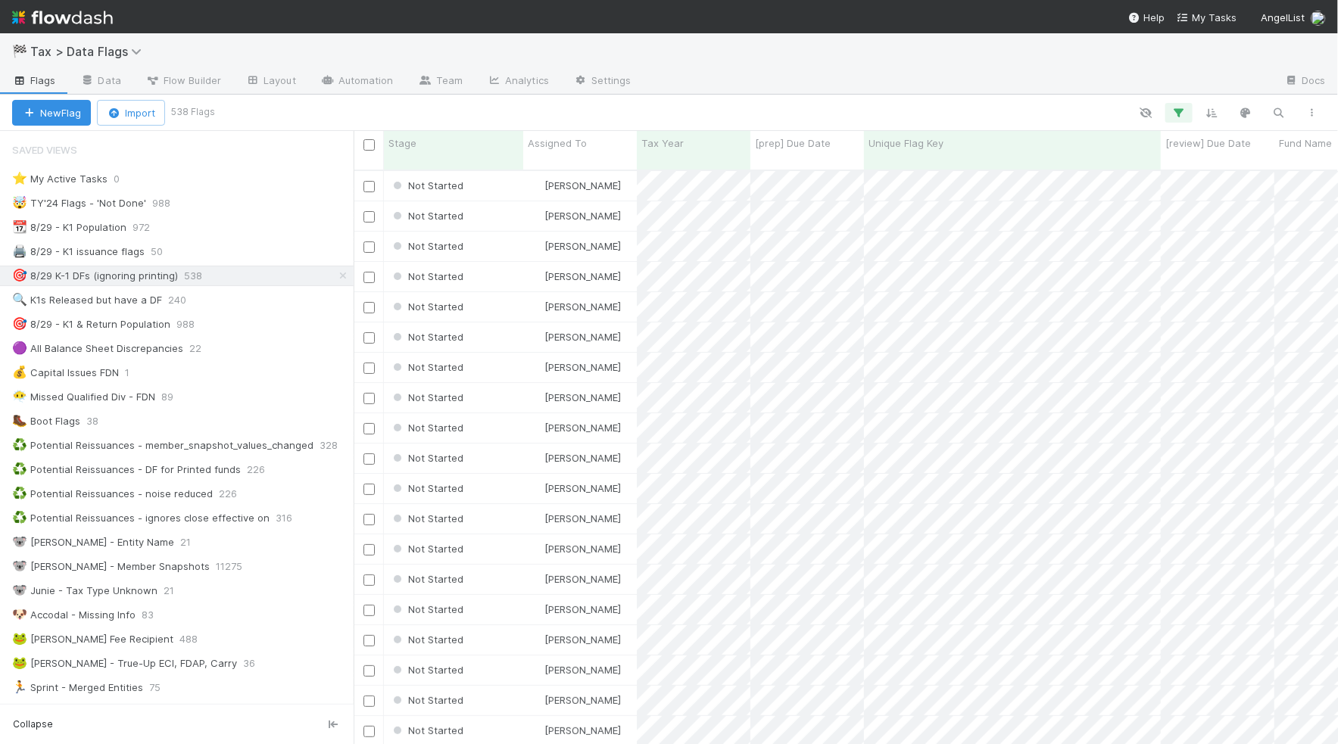
scroll to position [572, 972]
drag, startPoint x: 362, startPoint y: 388, endPoint x: 352, endPoint y: 390, distance: 10.0
click at [352, 390] on div at bounding box center [352, 437] width 1 height 613
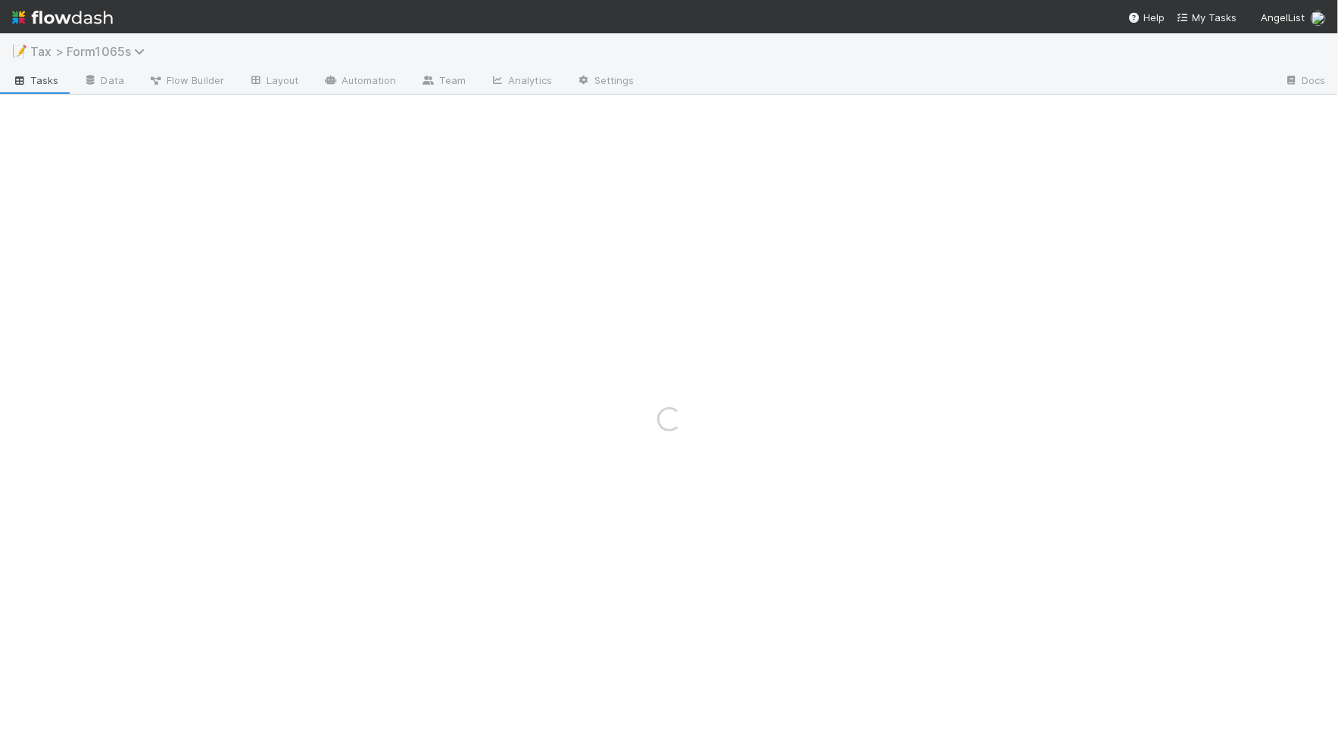
click at [72, 47] on span "Tax > Form1065s" at bounding box center [91, 51] width 122 height 15
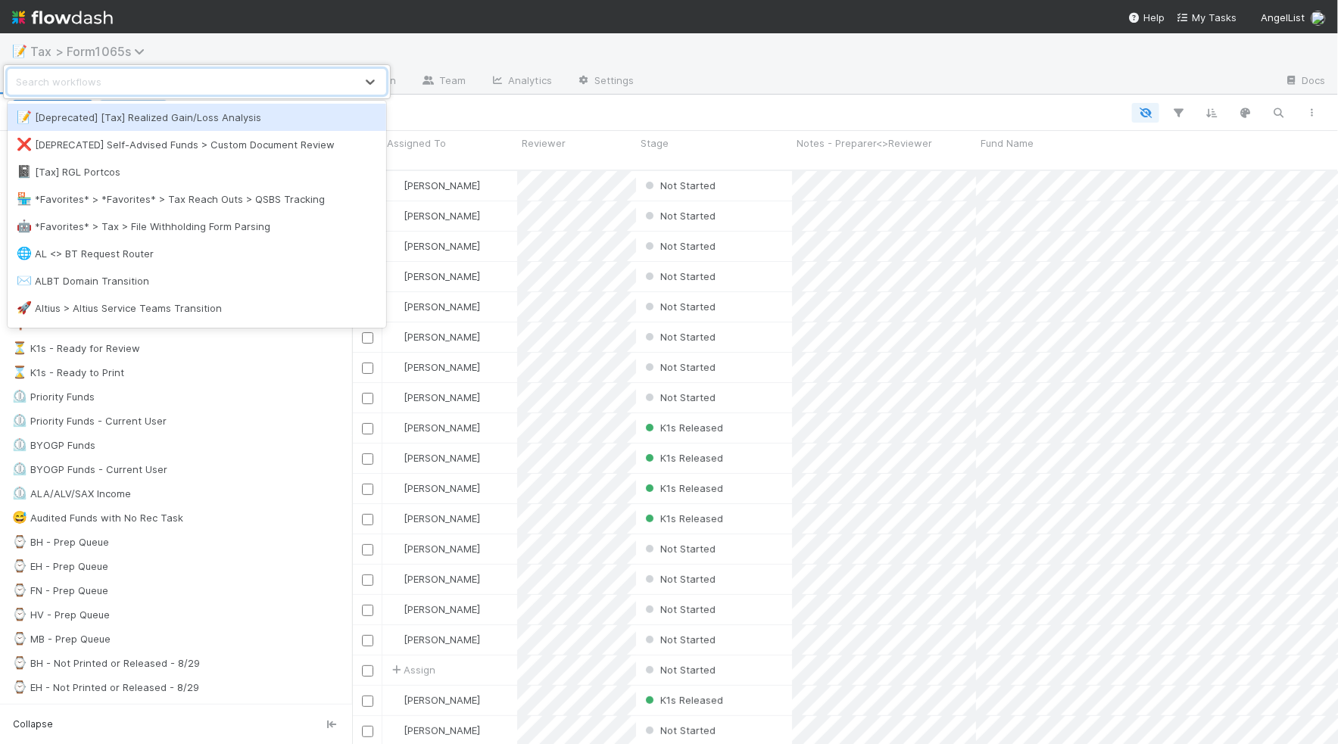
scroll to position [572, 972]
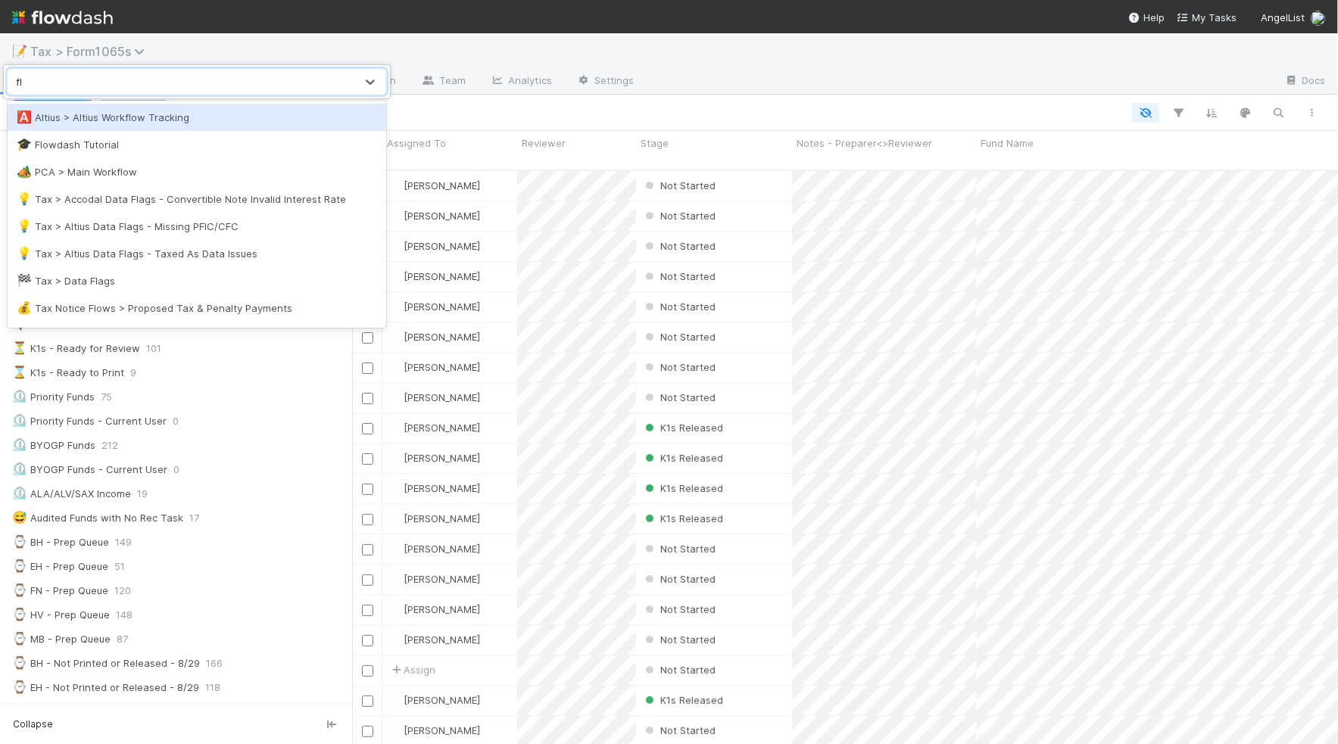
type input "f"
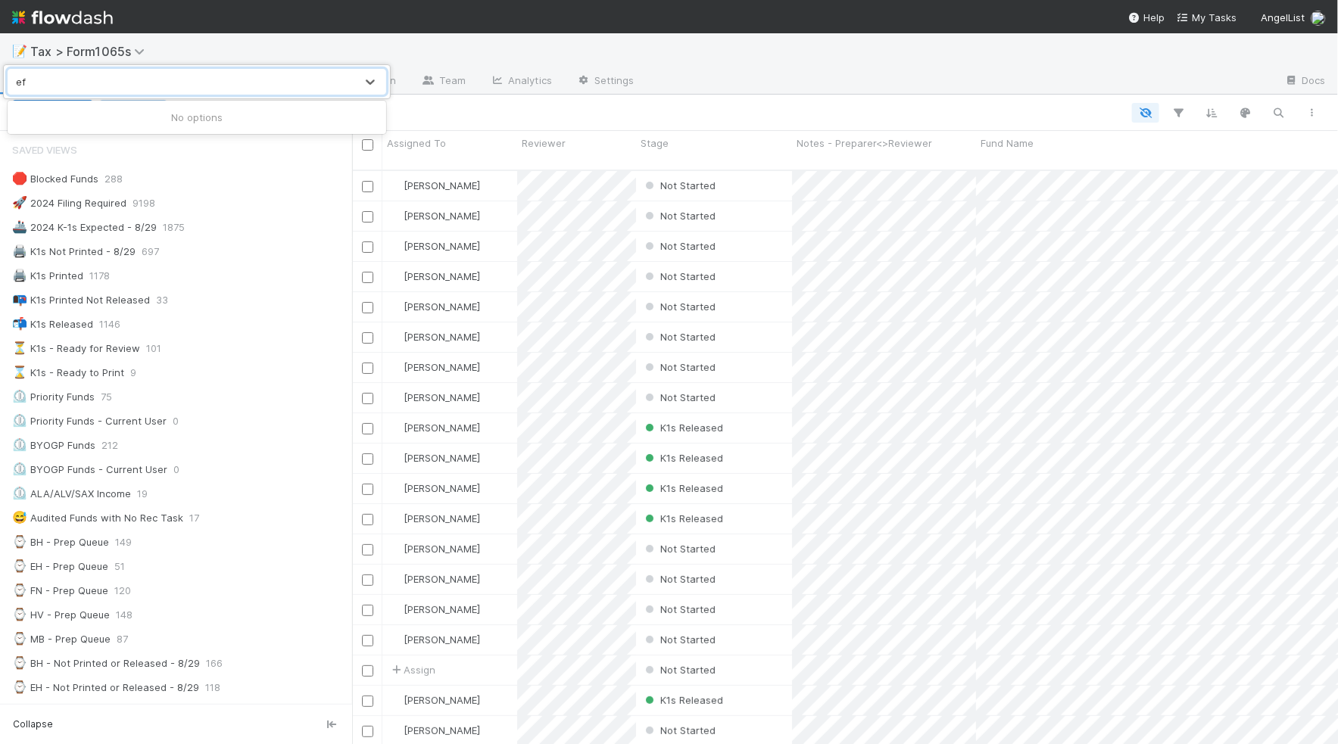
type input "e"
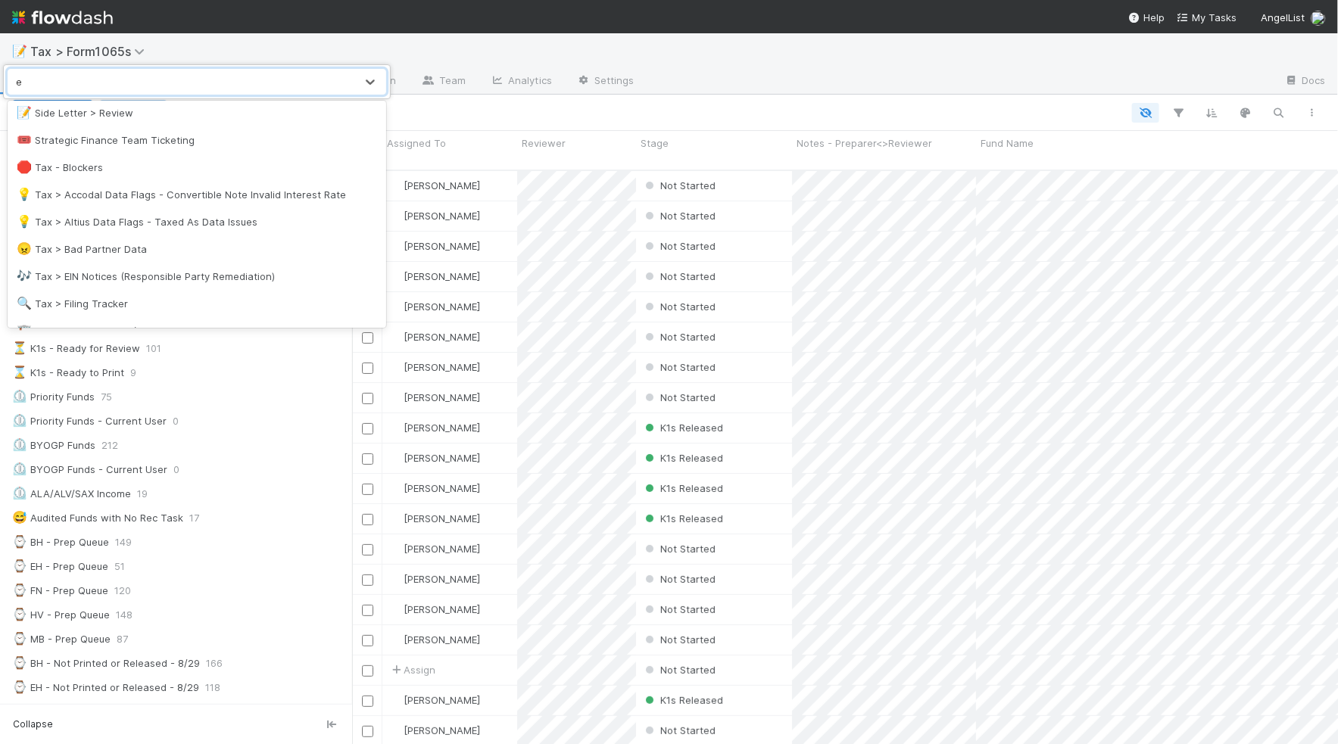
scroll to position [1041, 0]
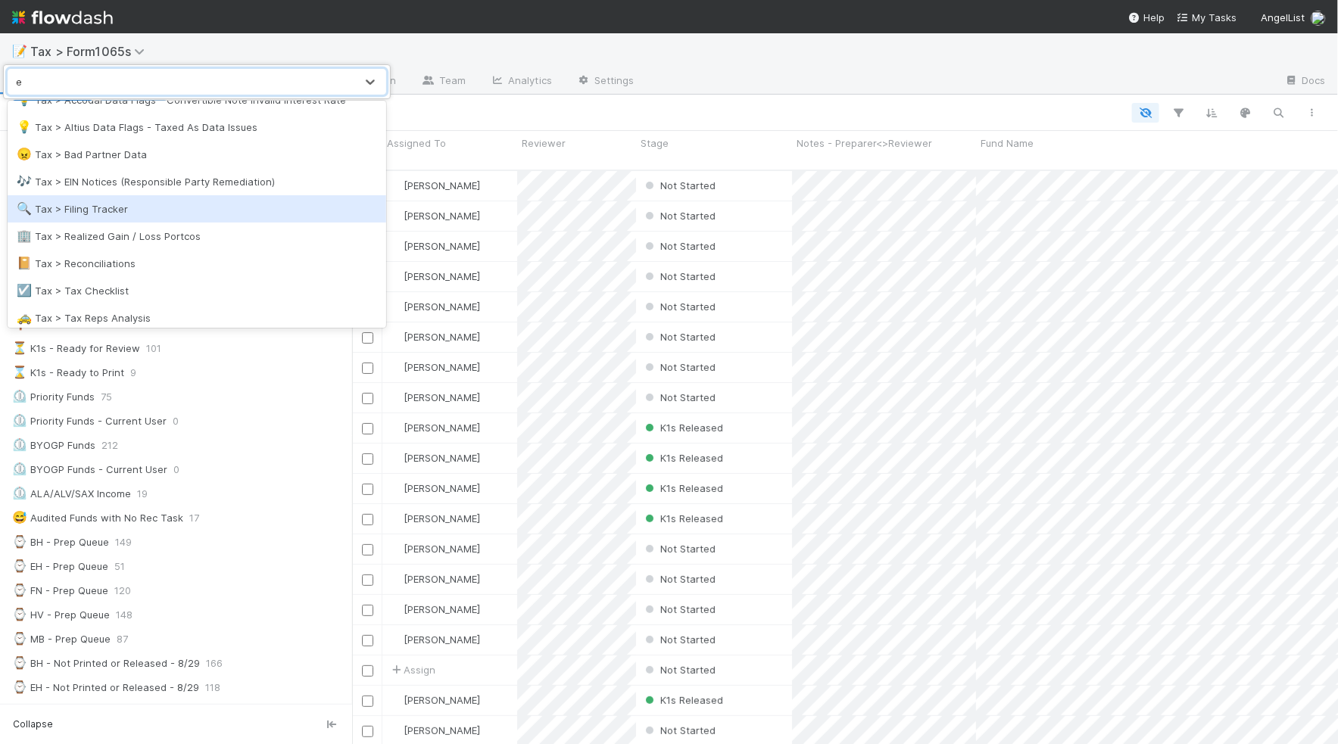
click at [244, 206] on div "🔍 Tax > Filing Tracker" at bounding box center [197, 208] width 360 height 15
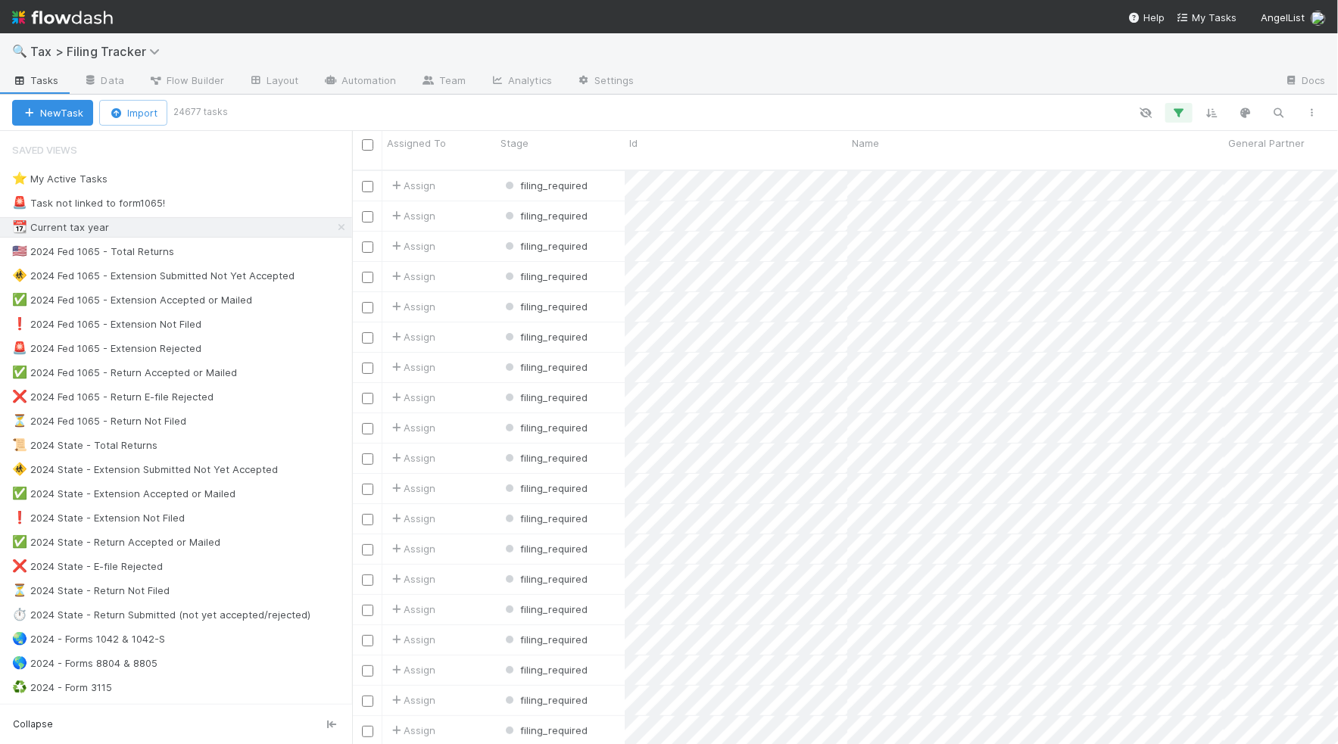
scroll to position [572, 972]
click at [264, 402] on div "❌ 2024 Fed 1065 - Return E-file Rejected 1" at bounding box center [182, 397] width 340 height 19
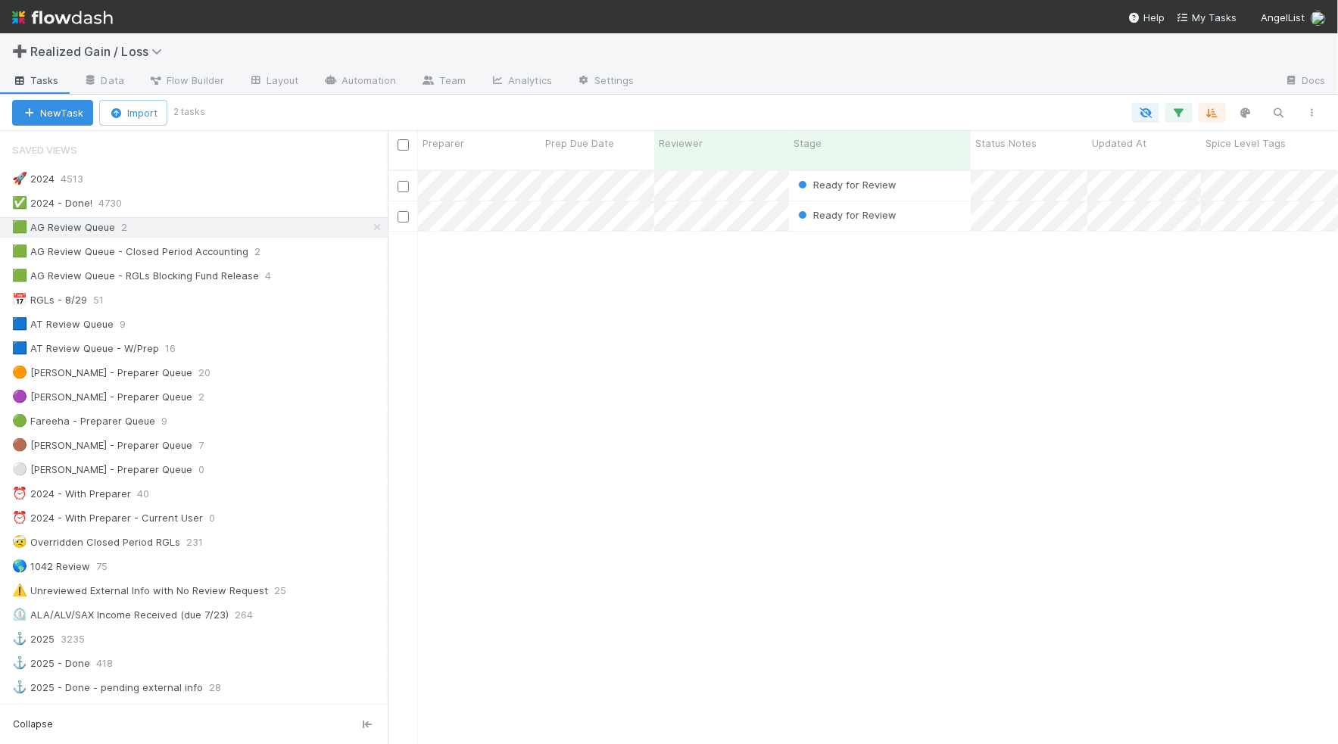
scroll to position [572, 937]
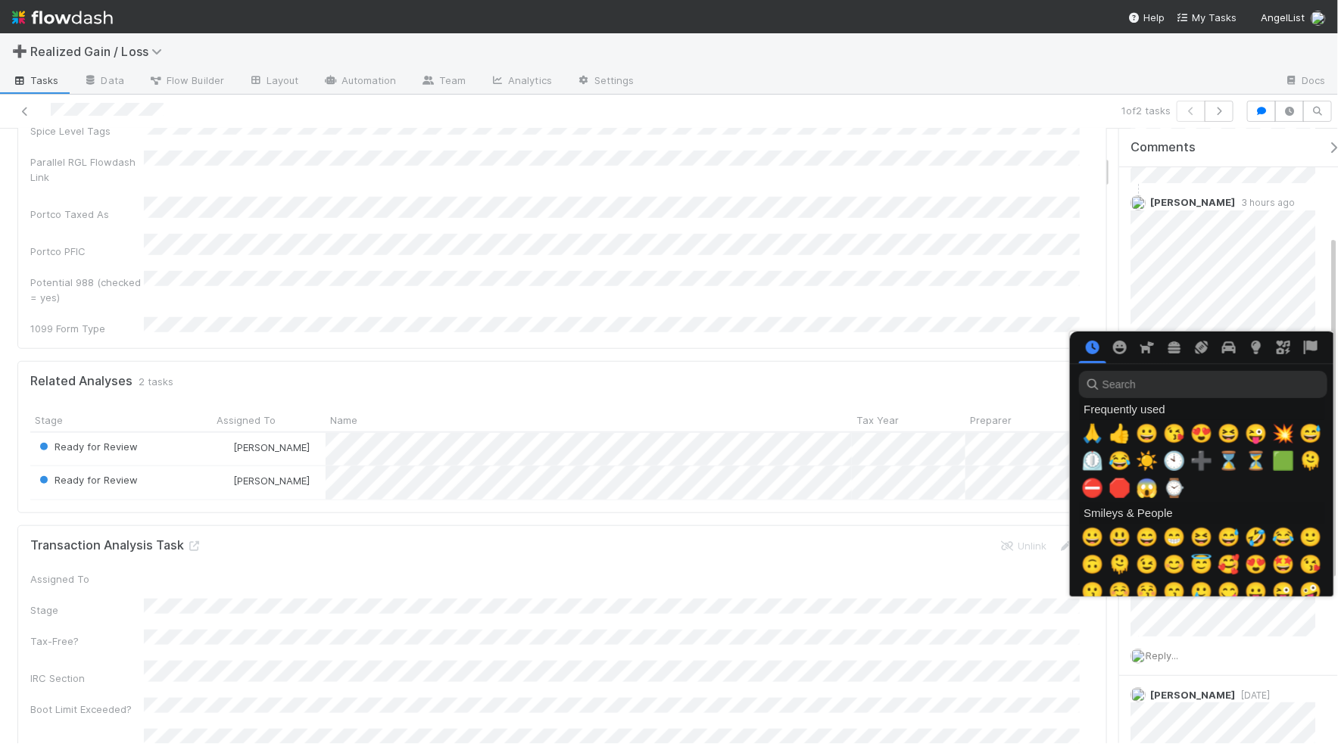
scroll to position [0, 8]
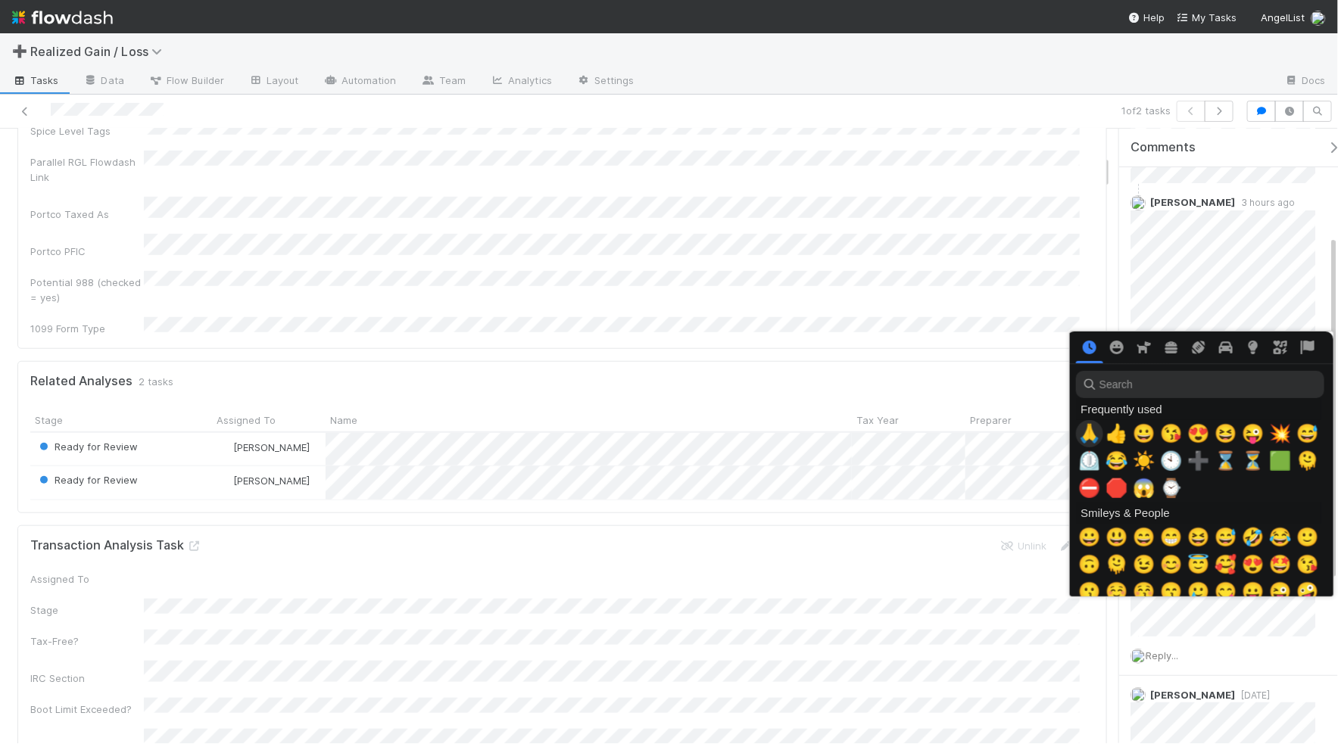
click at [1091, 433] on span "🙏" at bounding box center [1089, 433] width 23 height 21
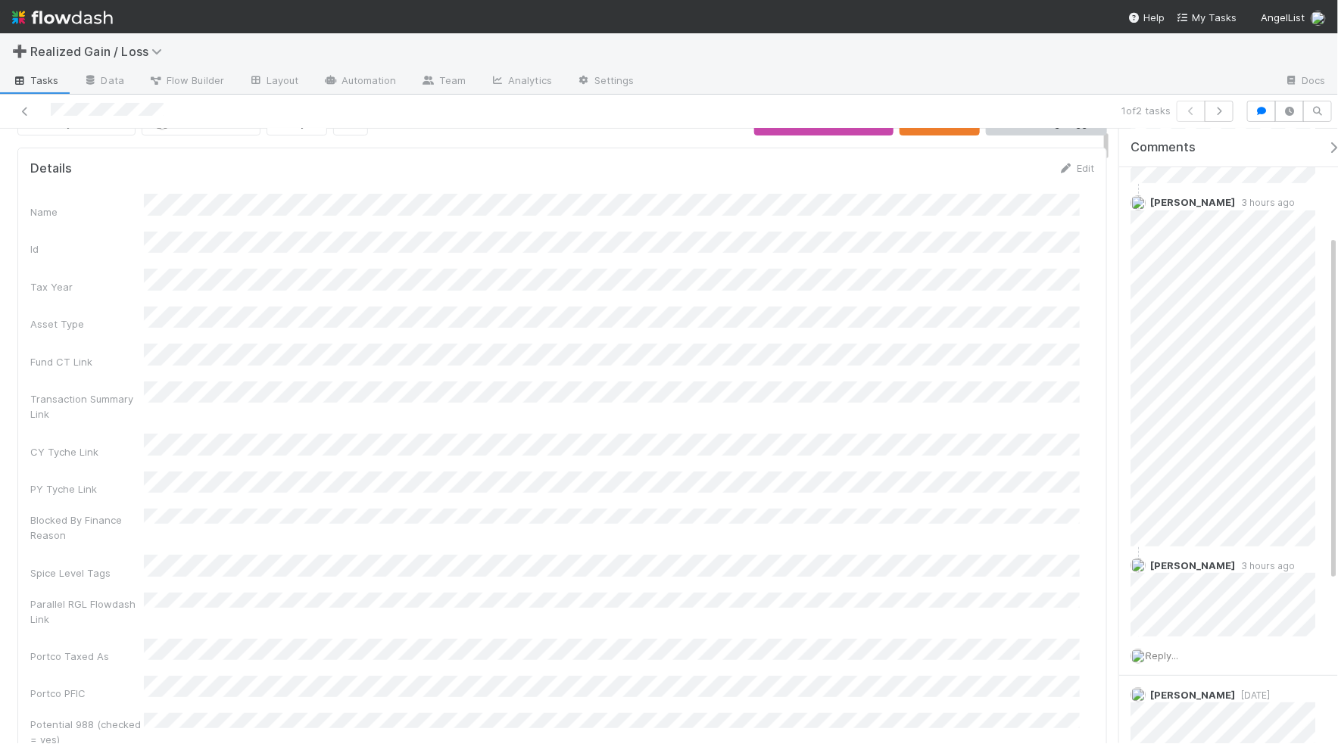
scroll to position [0, 0]
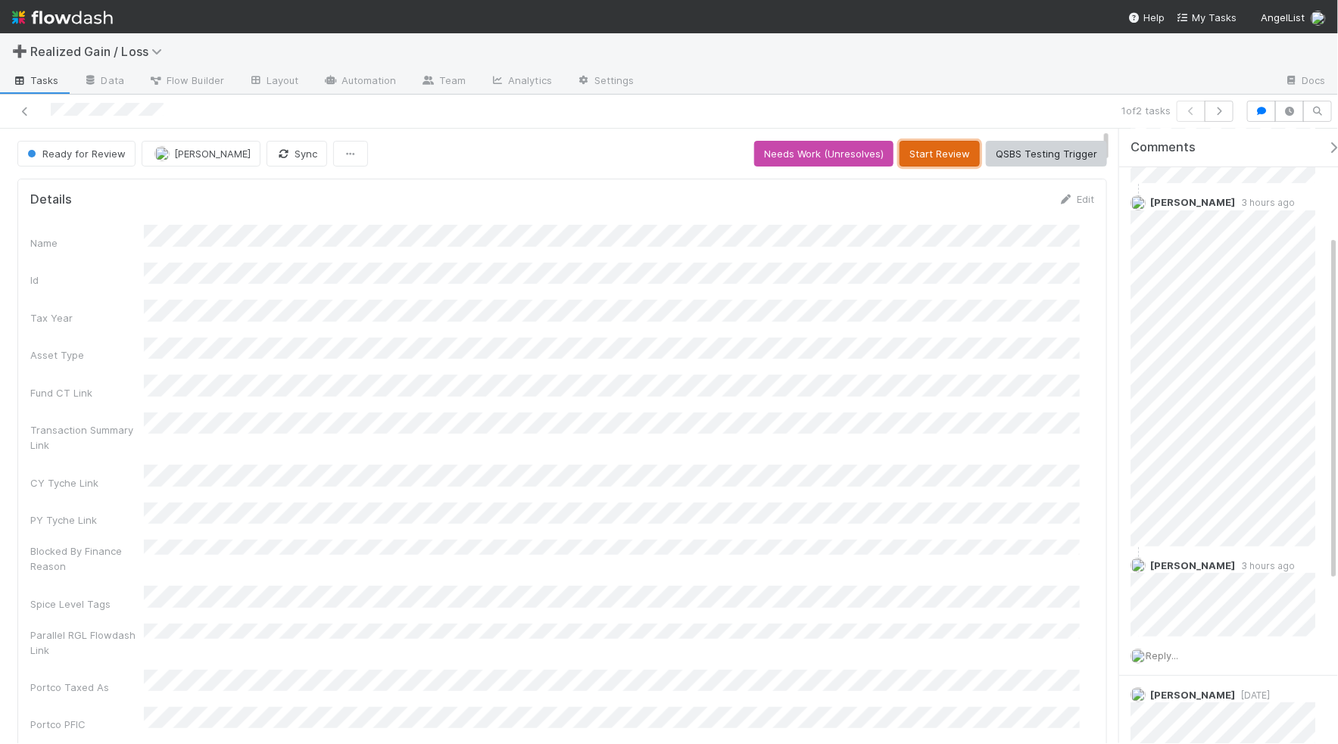
click at [928, 157] on button "Start Review" at bounding box center [940, 154] width 80 height 26
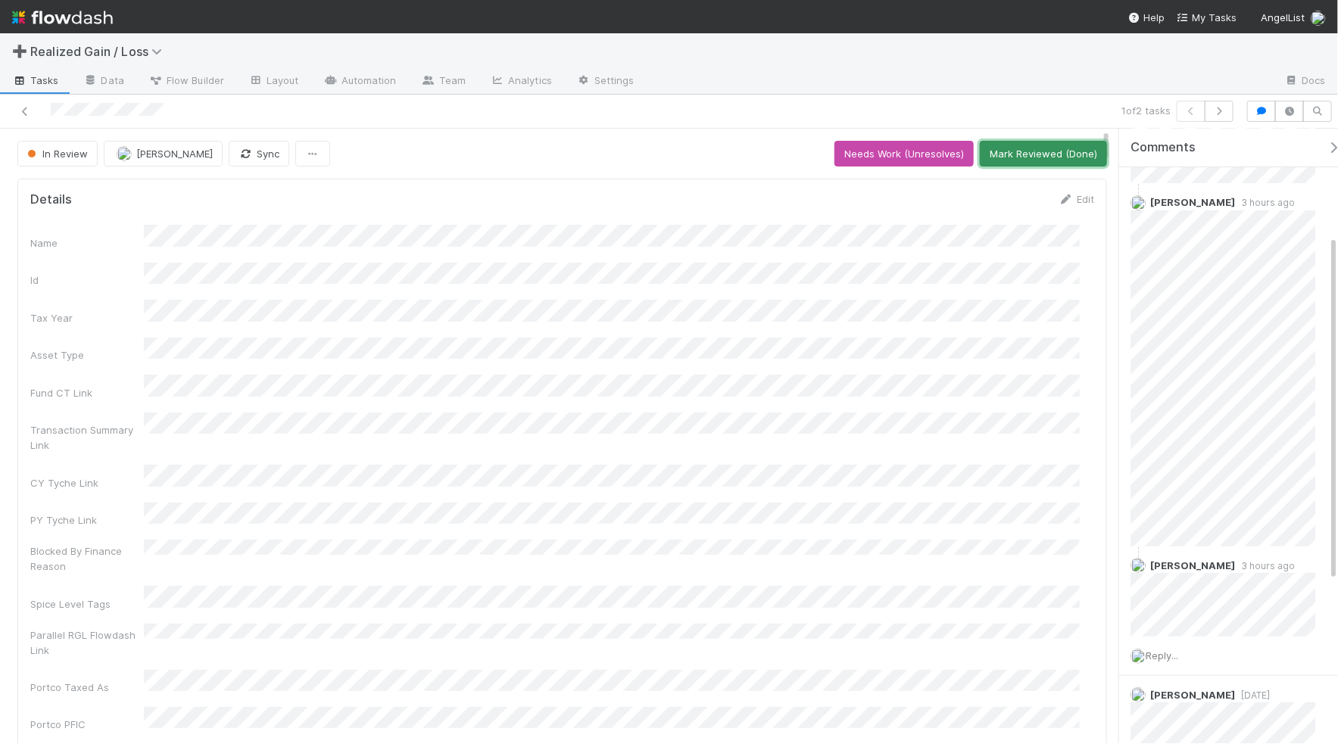
click at [1042, 163] on button "Mark Reviewed (Done)" at bounding box center [1043, 154] width 127 height 26
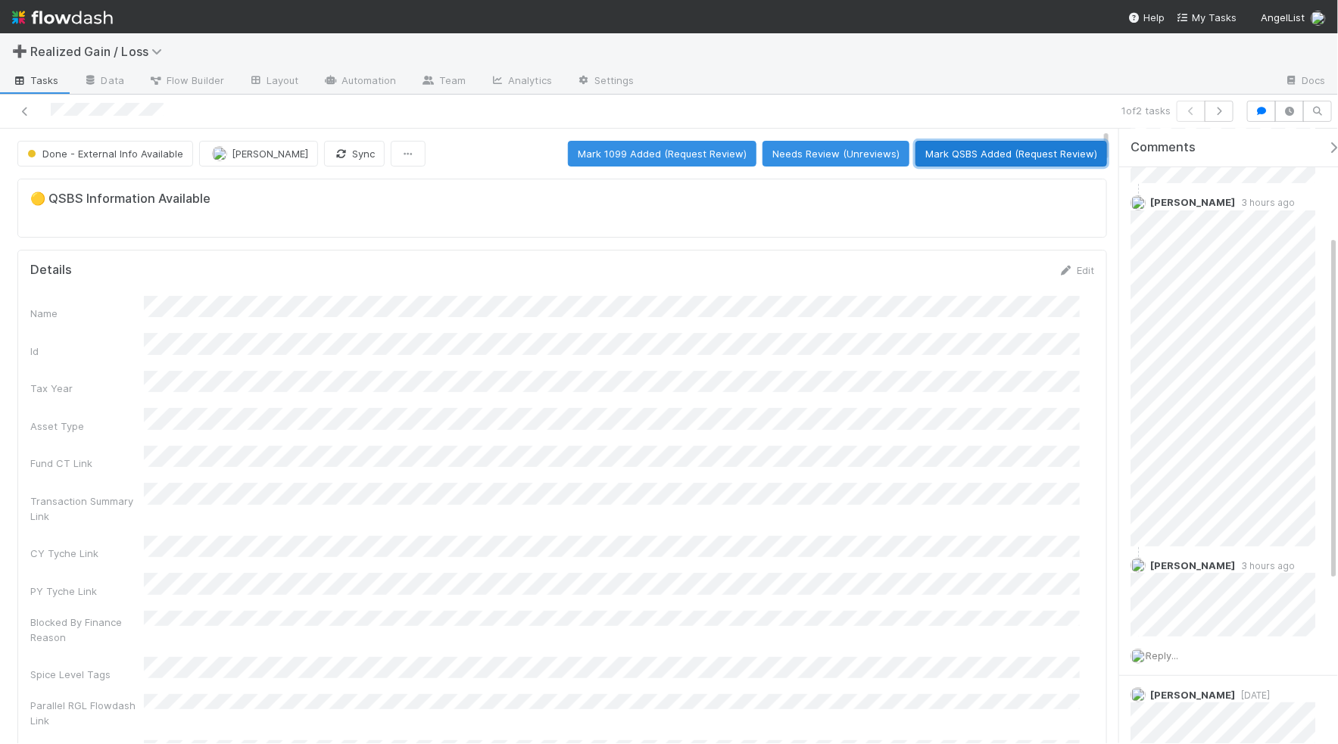
click at [978, 159] on button "Mark QSBS Added (Request Review)" at bounding box center [1012, 154] width 192 height 26
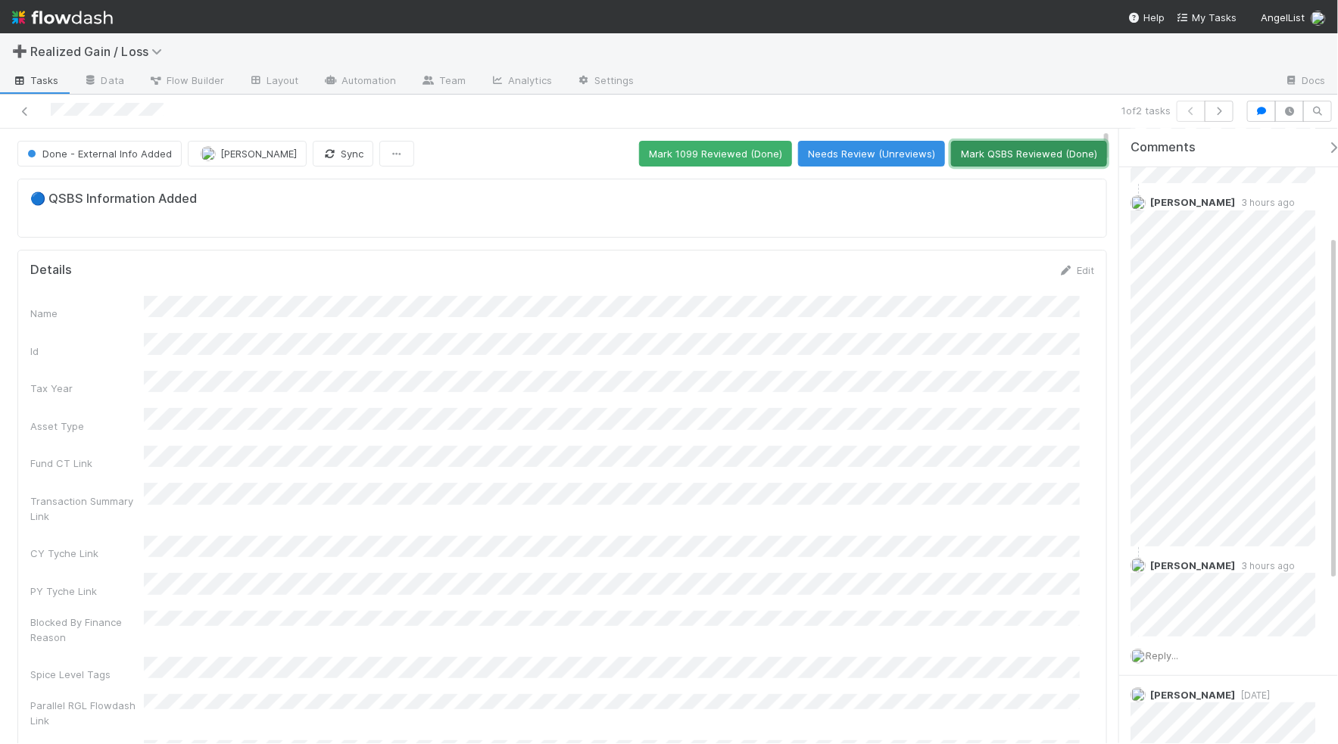
click at [1000, 164] on button "Mark QSBS Reviewed (Done)" at bounding box center [1029, 154] width 156 height 26
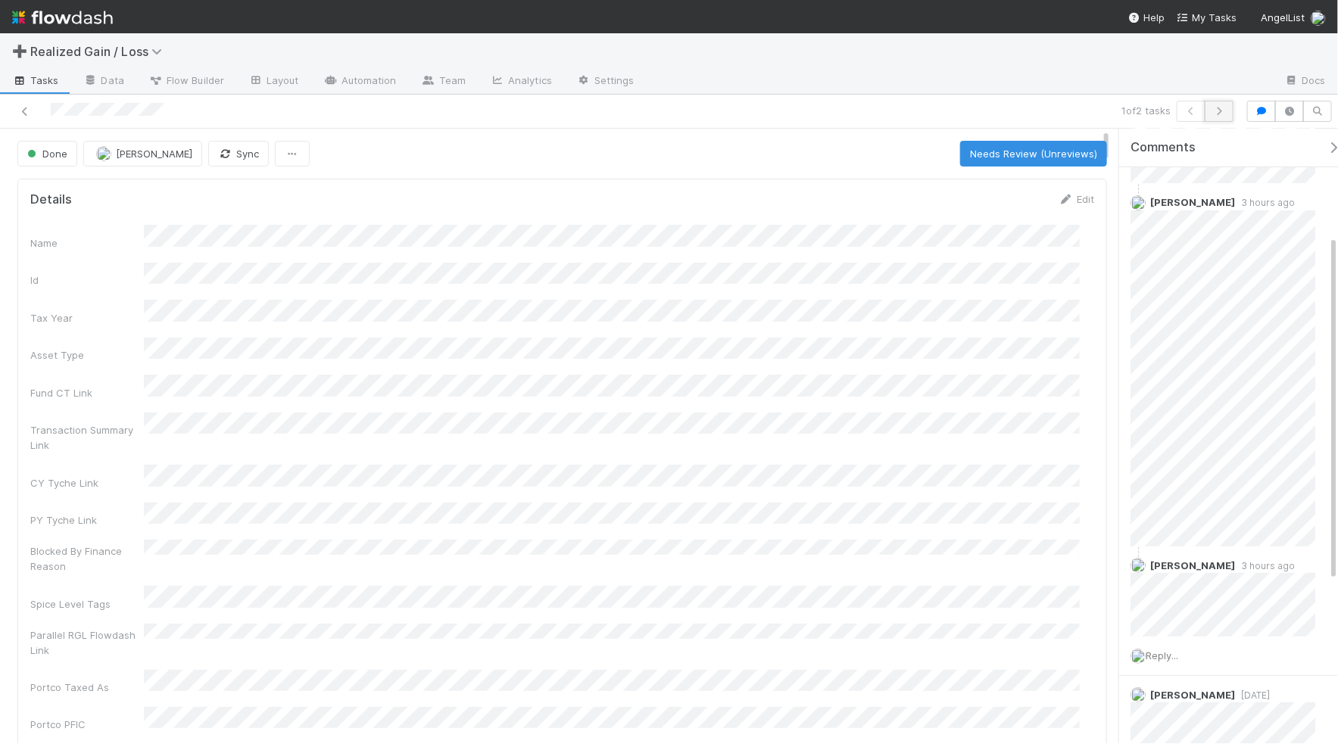
click at [1220, 117] on button "button" at bounding box center [1219, 111] width 29 height 21
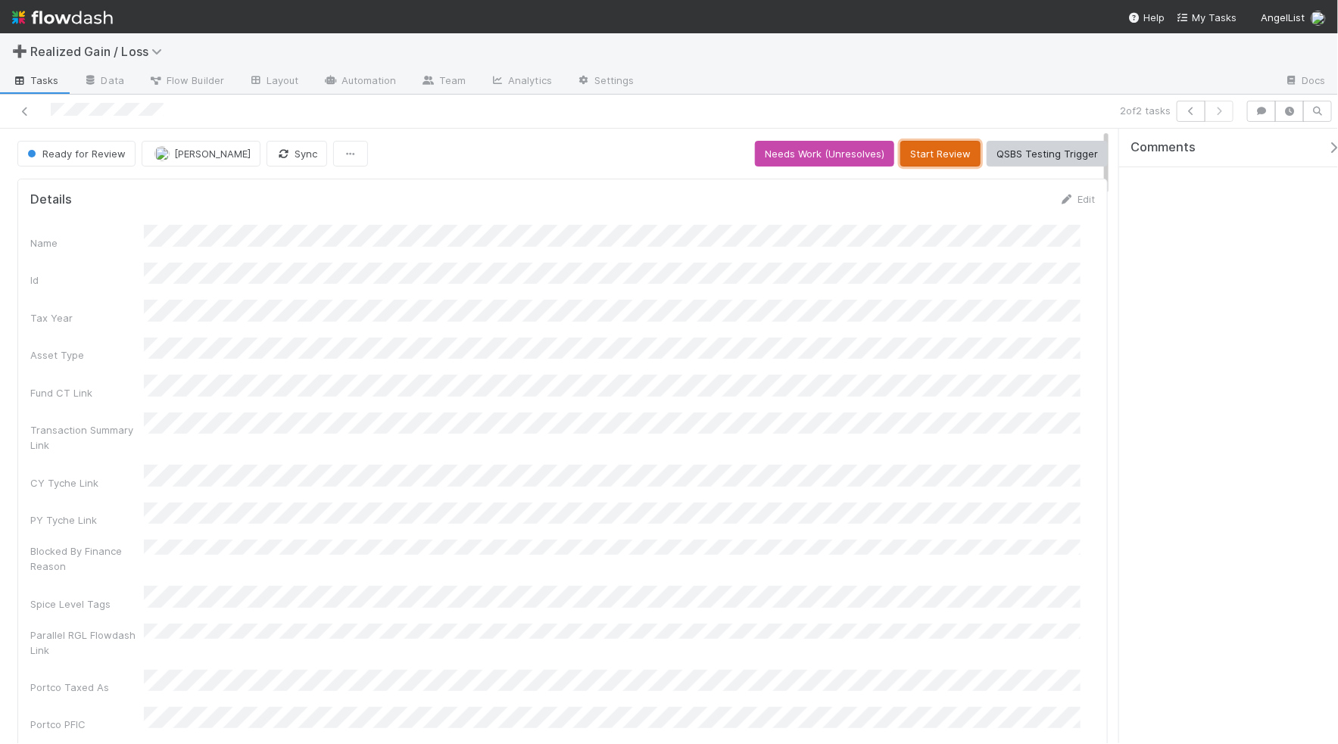
click at [928, 154] on button "Start Review" at bounding box center [940, 154] width 80 height 26
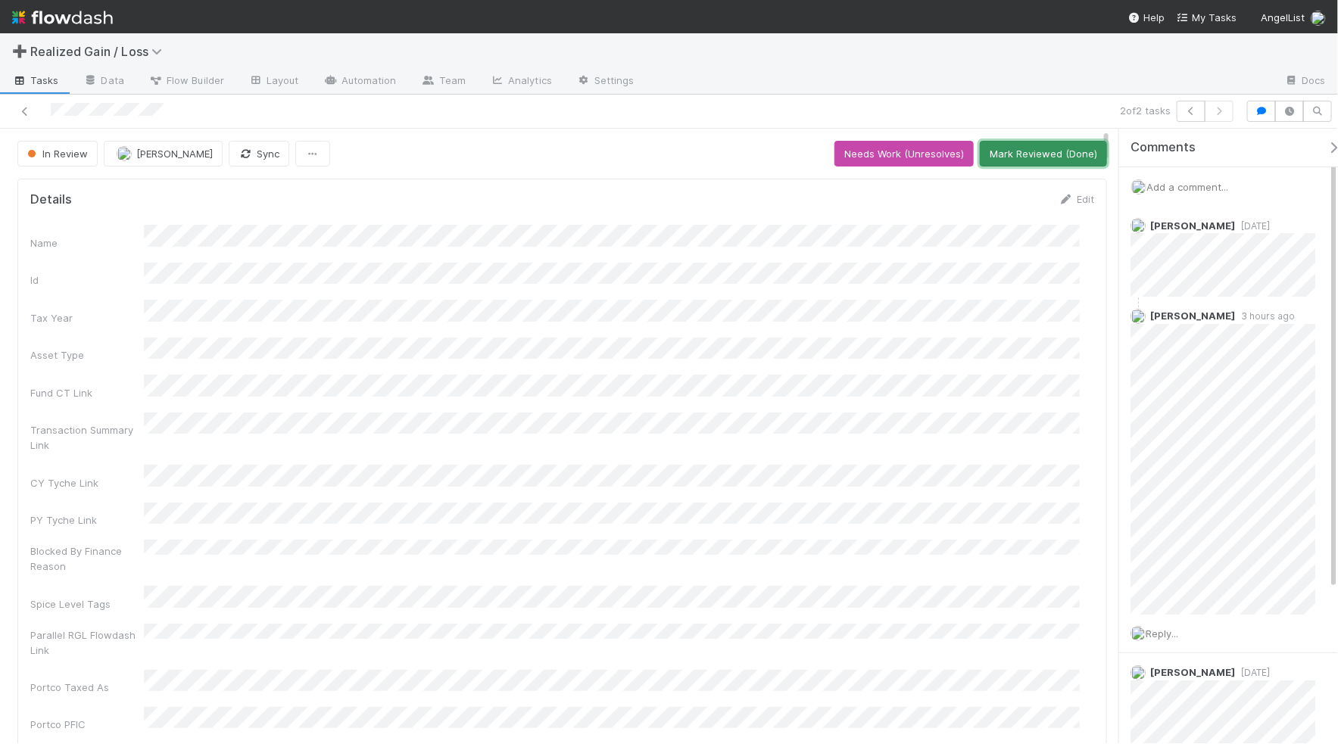
click at [1005, 154] on button "Mark Reviewed (Done)" at bounding box center [1043, 154] width 127 height 26
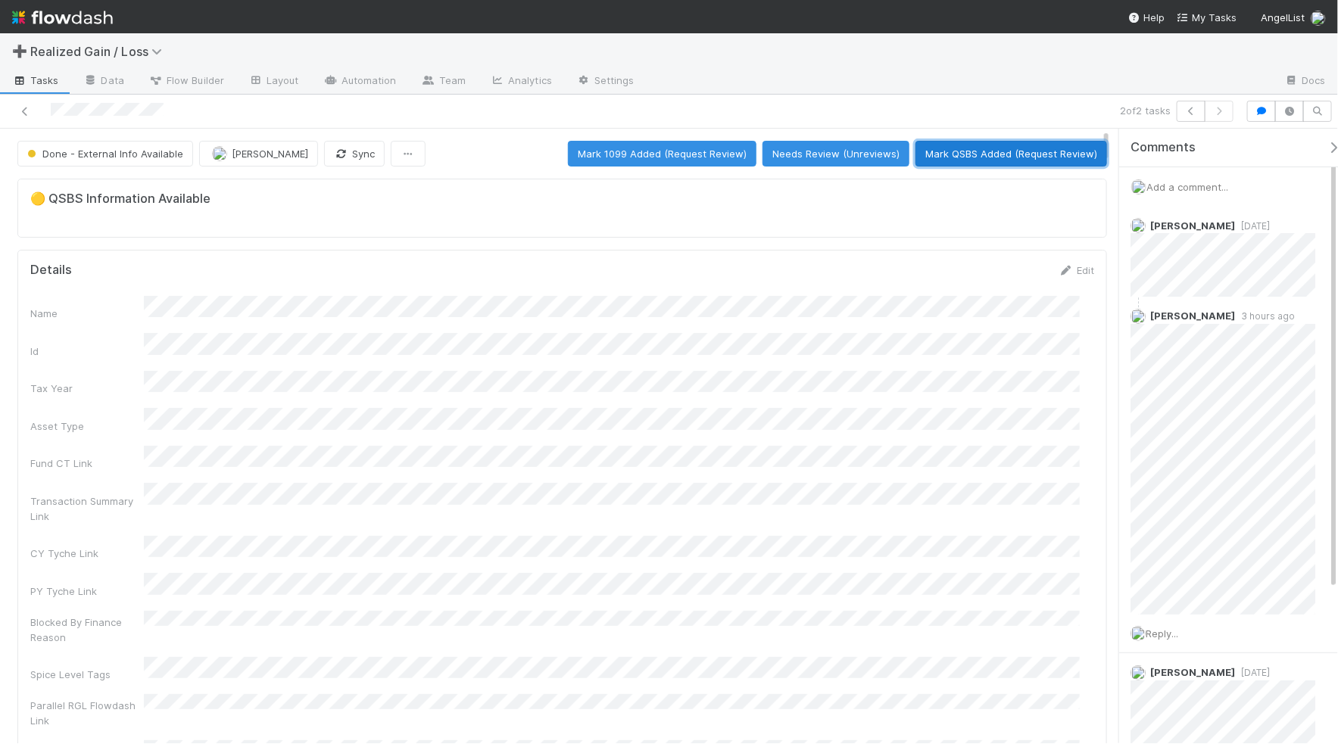
click at [1006, 155] on button "Mark QSBS Added (Request Review)" at bounding box center [1012, 154] width 192 height 26
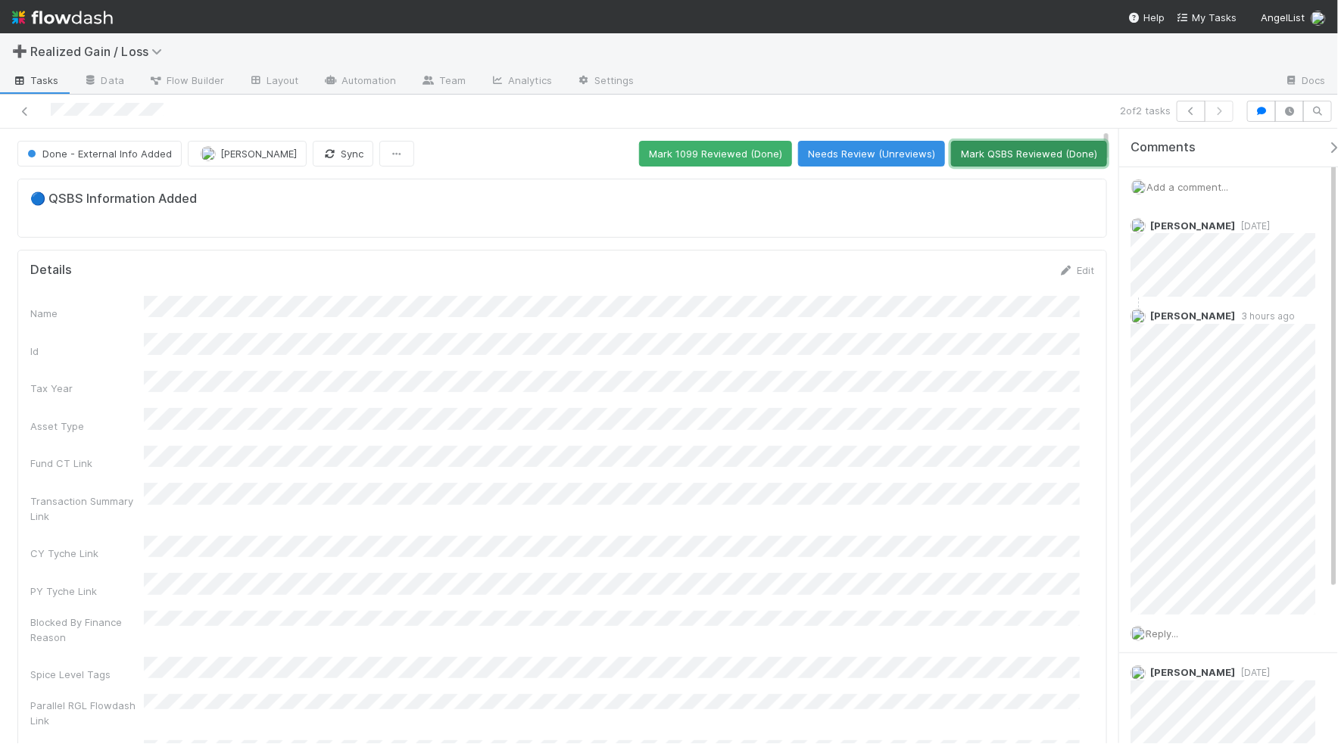
click at [1005, 161] on button "Mark QSBS Reviewed (Done)" at bounding box center [1029, 154] width 156 height 26
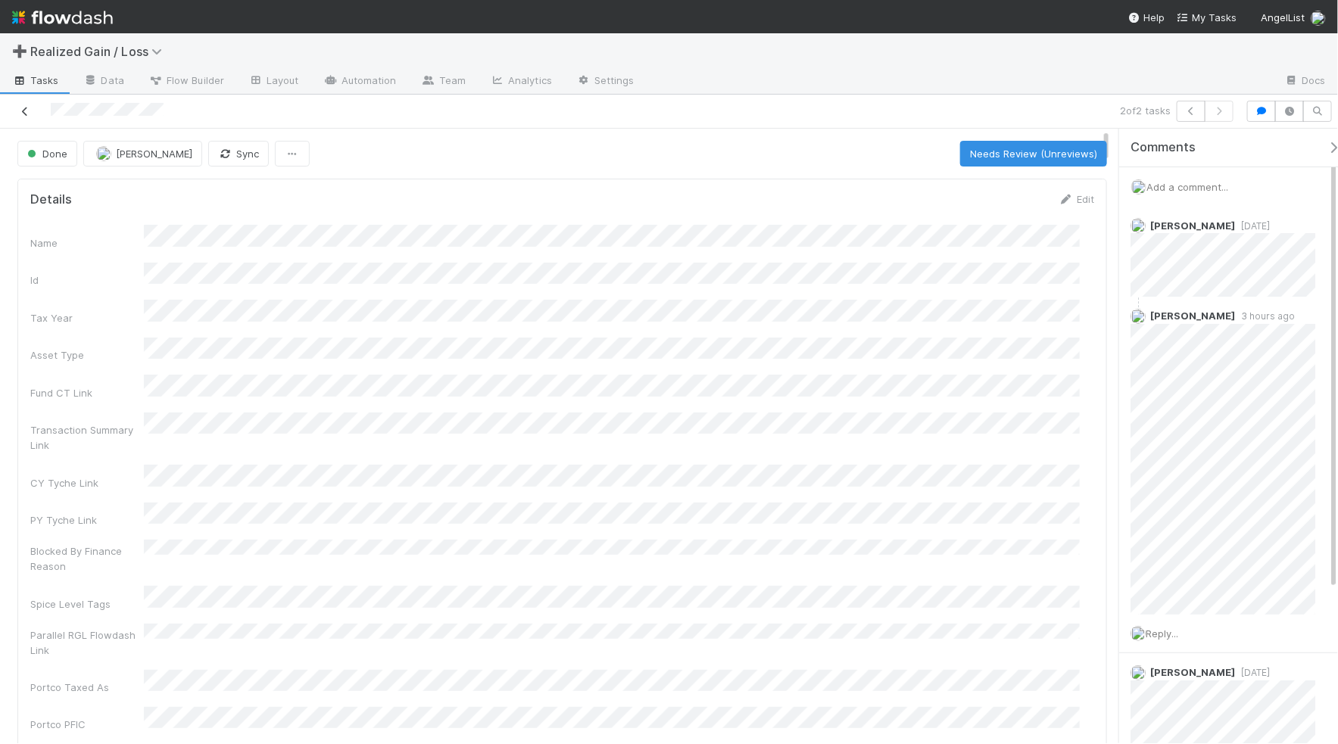
click at [23, 112] on icon at bounding box center [24, 112] width 15 height 10
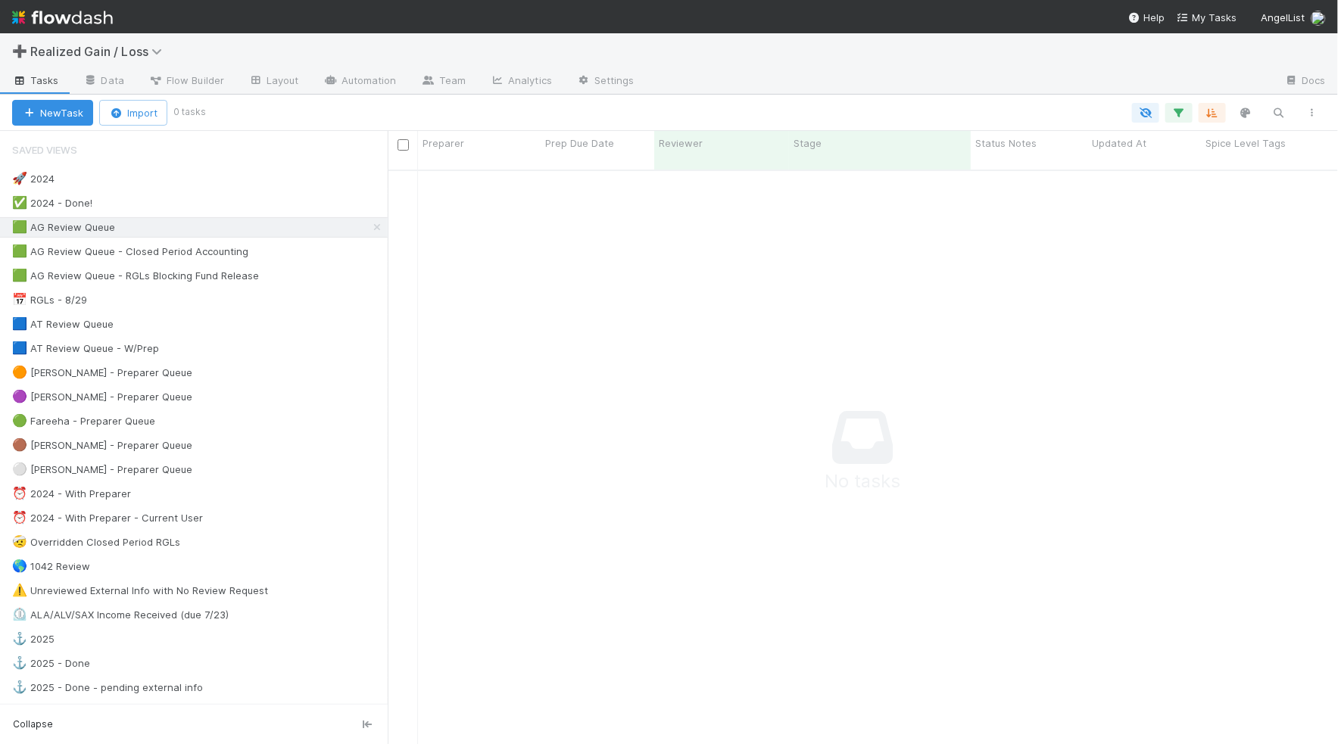
scroll to position [557, 922]
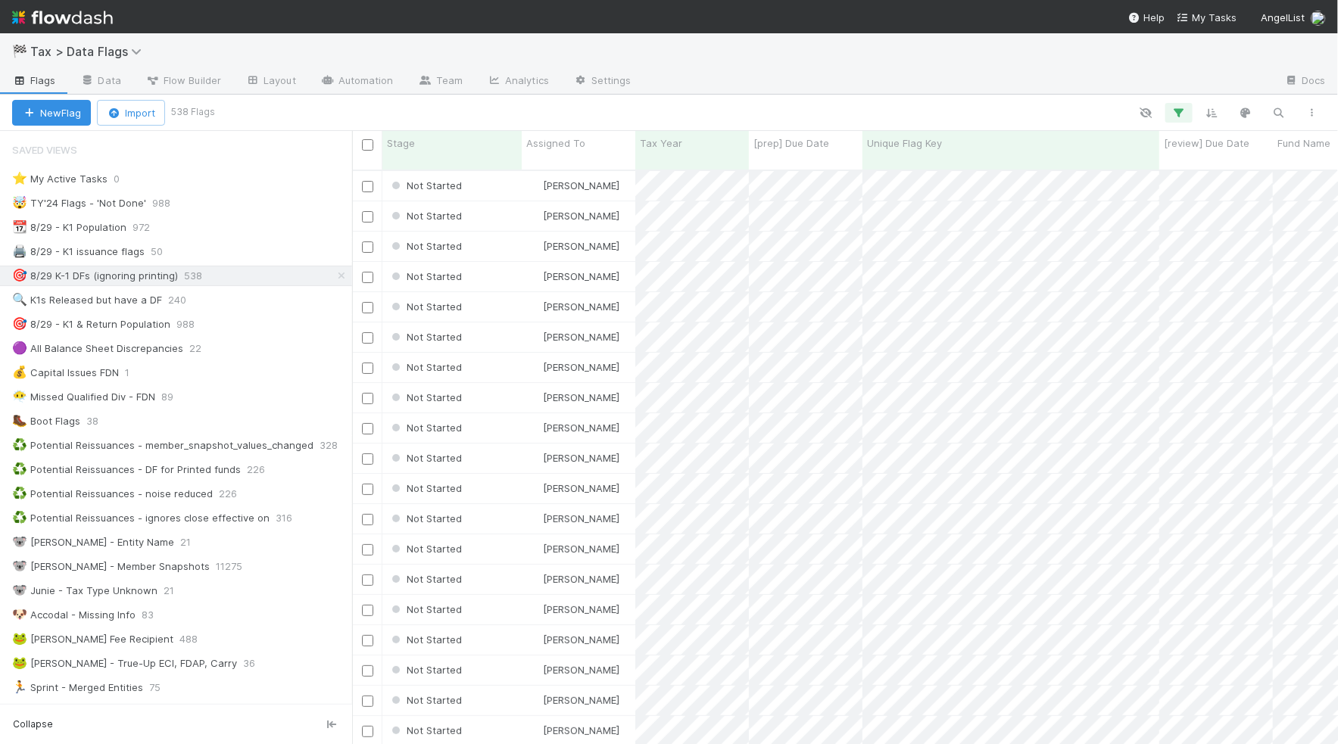
scroll to position [572, 972]
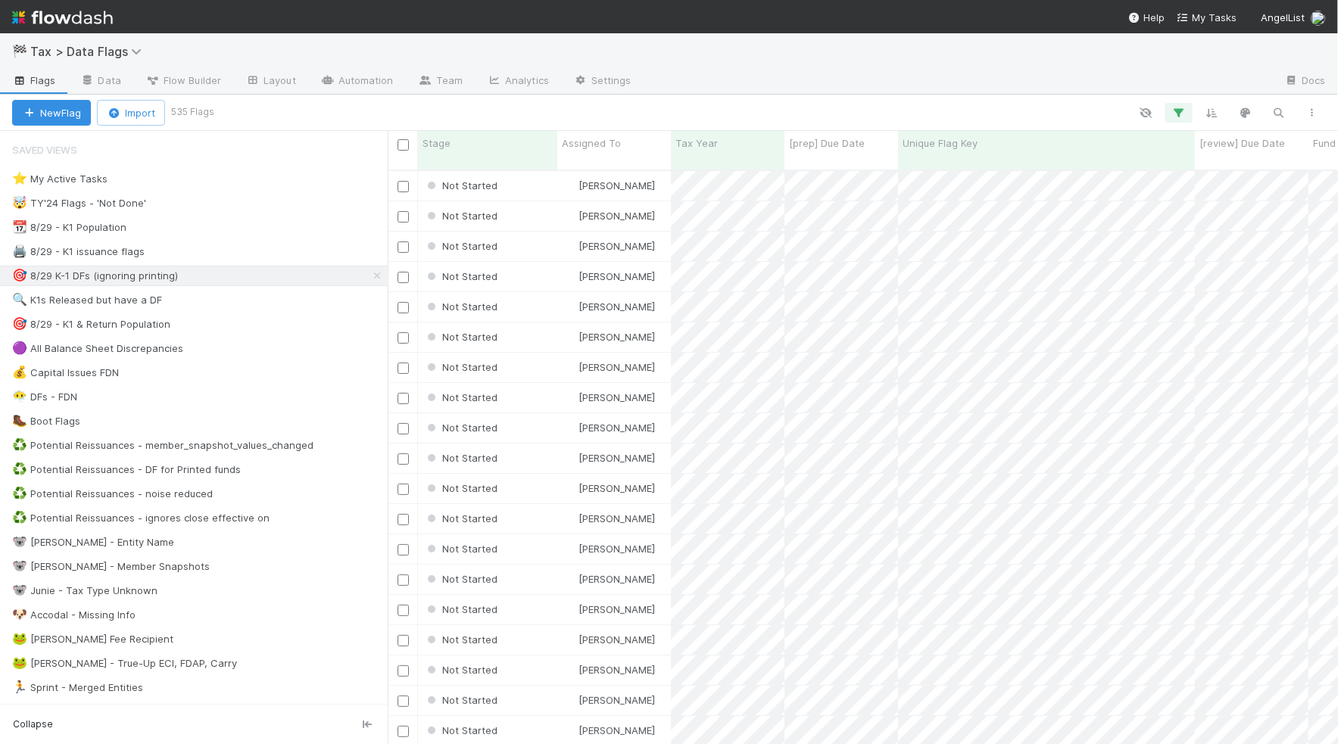
scroll to position [572, 937]
click at [1218, 62] on div "🏁 Tax > Data Flags" at bounding box center [669, 51] width 1338 height 36
